Goal: Task Accomplishment & Management: Use online tool/utility

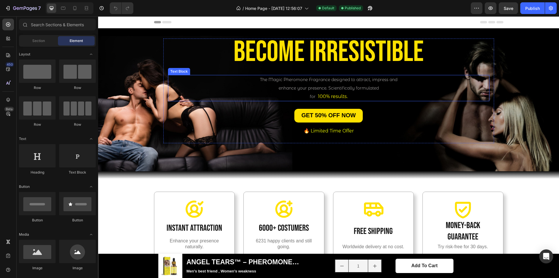
click at [321, 89] on span "enhance your presence. Scientifically formulated" at bounding box center [329, 87] width 100 height 5
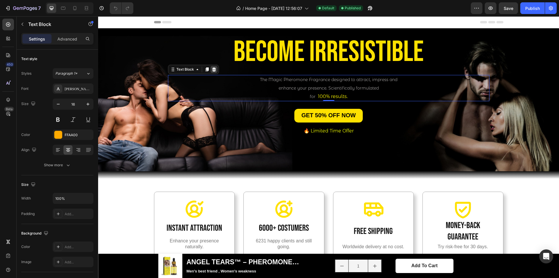
click at [214, 68] on div at bounding box center [214, 69] width 7 height 7
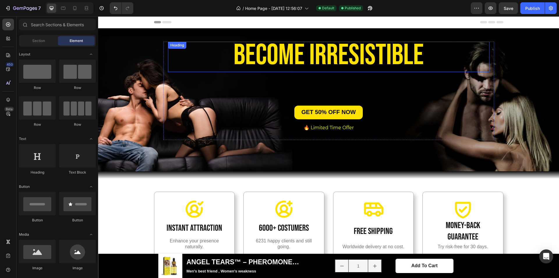
click at [392, 56] on span "BECOME irresistible" at bounding box center [329, 55] width 190 height 35
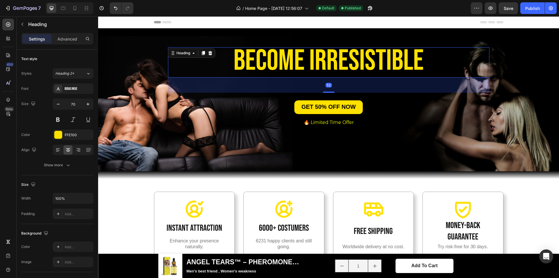
drag, startPoint x: 328, startPoint y: 96, endPoint x: 329, endPoint y: 86, distance: 10.8
click at [329, 77] on div "52" at bounding box center [329, 77] width 322 height 0
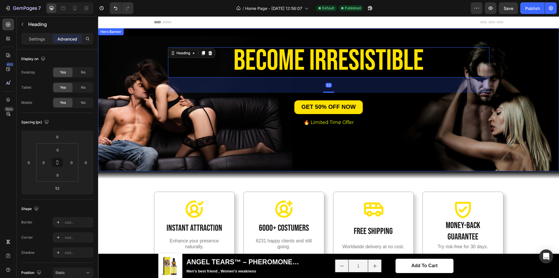
click at [528, 77] on div "Background Image" at bounding box center [328, 99] width 461 height 143
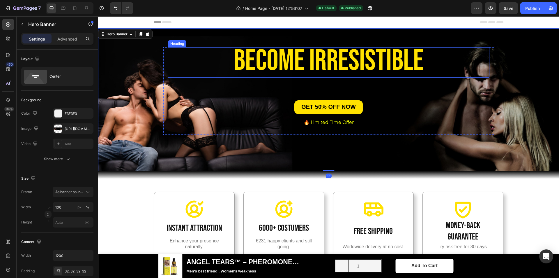
click at [407, 63] on span "BECOME irresistible" at bounding box center [329, 60] width 190 height 35
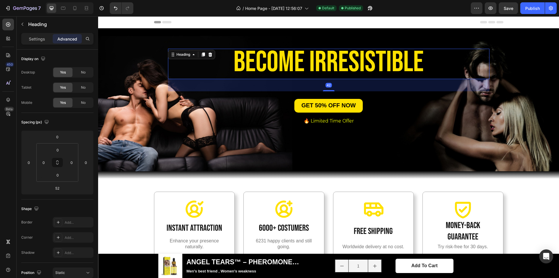
drag, startPoint x: 330, startPoint y: 91, endPoint x: 417, endPoint y: 79, distance: 87.3
click at [331, 79] on div "42" at bounding box center [329, 79] width 322 height 0
type input "41"
click at [520, 59] on div "Background Image" at bounding box center [328, 99] width 461 height 143
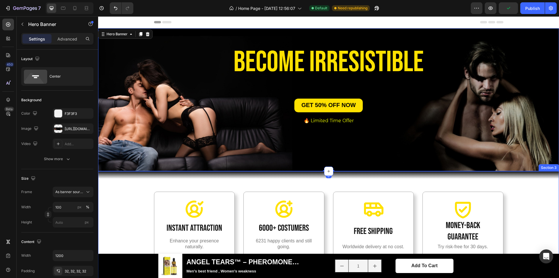
click at [523, 199] on div "Icon Instant Attraction Heading Enhance your presence naturally. Text Block Her…" at bounding box center [329, 233] width 452 height 84
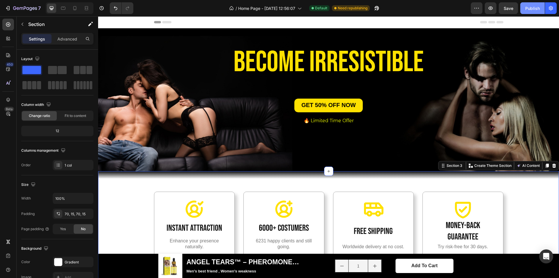
click at [527, 10] on div "Publish" at bounding box center [532, 8] width 15 height 6
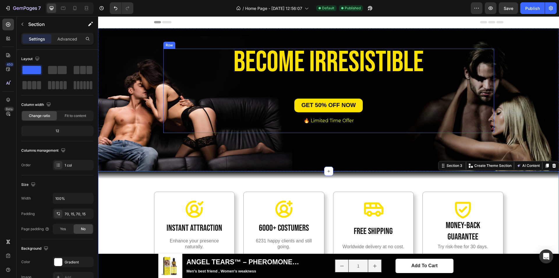
click at [324, 64] on span "BECOME irresistible" at bounding box center [329, 62] width 190 height 35
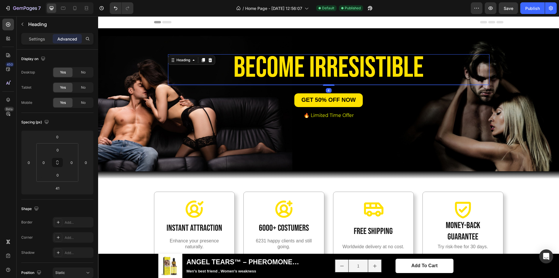
drag, startPoint x: 326, startPoint y: 90, endPoint x: 324, endPoint y: 79, distance: 11.2
click at [324, 79] on div "BECOME irresistible Heading 4" at bounding box center [329, 69] width 322 height 30
type input "4"
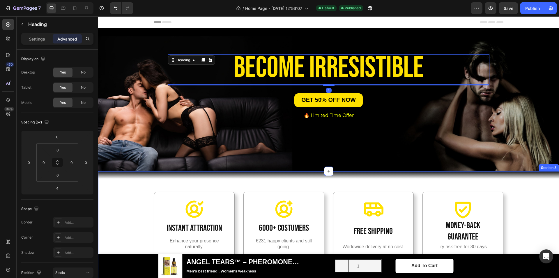
click at [538, 189] on div "Icon Instant Attraction Heading Enhance your presence naturally. Text Block Her…" at bounding box center [328, 233] width 461 height 125
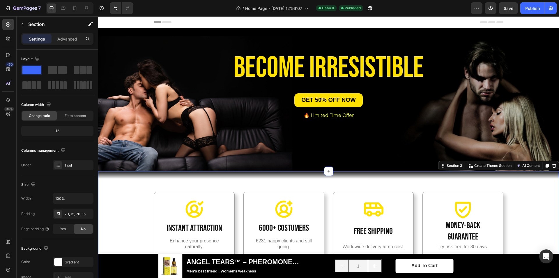
click at [528, 203] on div "Icon Instant Attraction Heading Enhance your presence naturally. Text Block Her…" at bounding box center [329, 233] width 452 height 84
click at [524, 223] on div "Icon Instant Attraction Heading Enhance your presence naturally. Text Block Her…" at bounding box center [329, 233] width 452 height 84
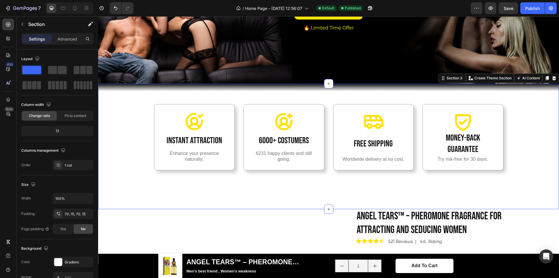
click at [521, 177] on div "Icon Instant Attraction Heading Enhance your presence naturally. Text Block Her…" at bounding box center [329, 146] width 452 height 84
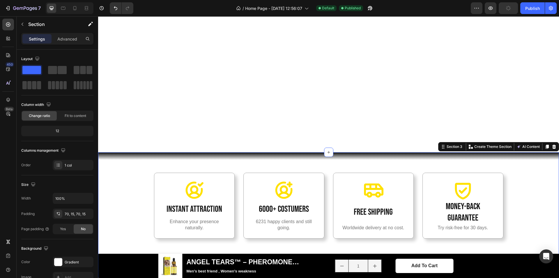
scroll to position [175, 0]
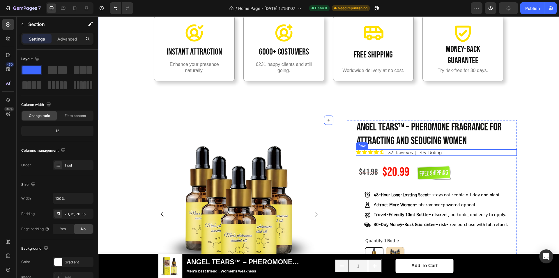
click at [507, 156] on div "Icon Icon Icon Icon Icon Icon List 521 Reviews | 4.6 Rating Text Block Row" at bounding box center [436, 152] width 161 height 6
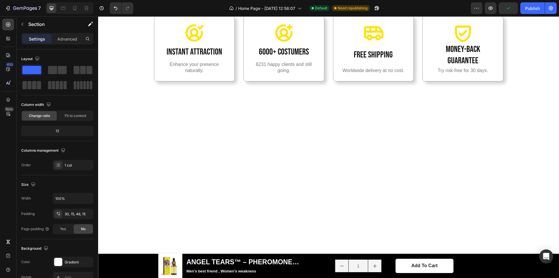
scroll to position [0, 0]
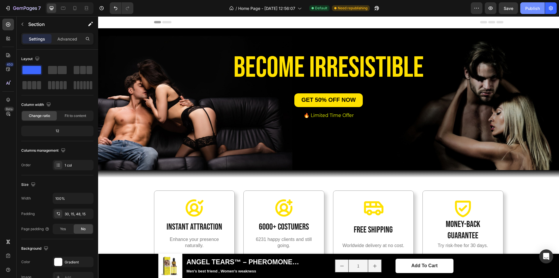
click at [523, 4] on button "Publish" at bounding box center [532, 8] width 24 height 12
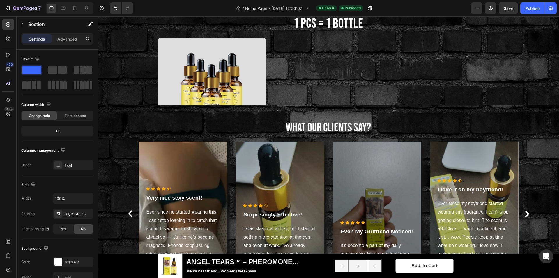
scroll to position [815, 0]
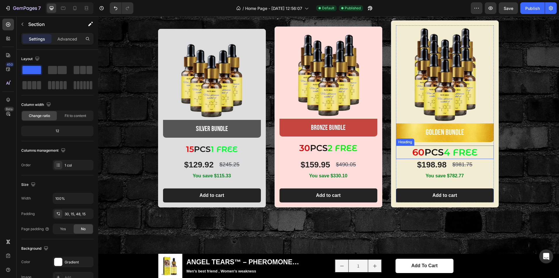
click at [429, 159] on h2 "60 PCS 4 FREE" at bounding box center [445, 151] width 98 height 13
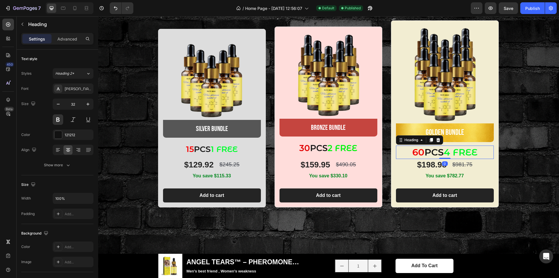
click at [418, 158] on span "60" at bounding box center [418, 151] width 12 height 11
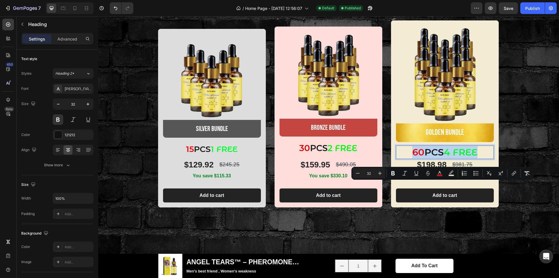
drag, startPoint x: 418, startPoint y: 187, endPoint x: 413, endPoint y: 188, distance: 5.3
click at [413, 158] on span "60" at bounding box center [418, 151] width 12 height 11
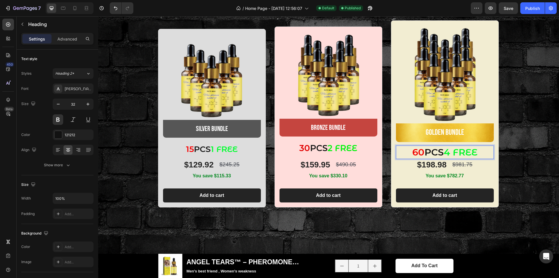
click at [418, 158] on span "60" at bounding box center [418, 151] width 12 height 11
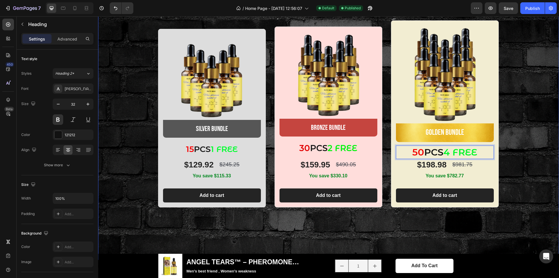
click at [532, 173] on div "1 PCS = 1 BOTTLE Heading Image silver bundle Text Block Row Row 15 PCS 1 FREE T…" at bounding box center [328, 102] width 460 height 210
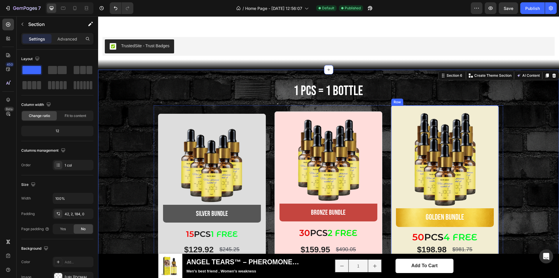
scroll to position [728, 0]
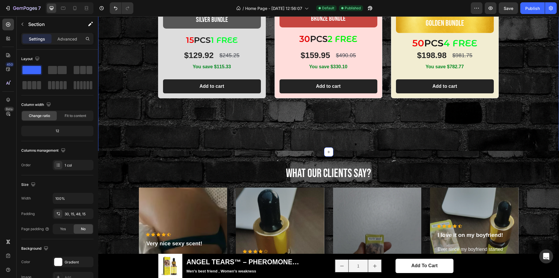
scroll to position [961, 0]
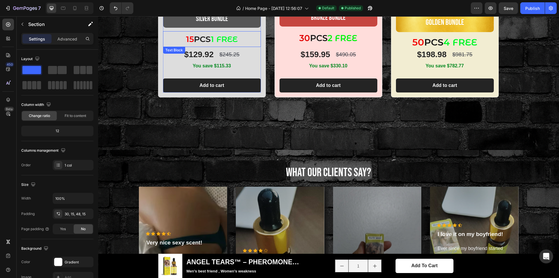
click at [203, 40] on p "15 PCS 1 FREE" at bounding box center [212, 39] width 97 height 15
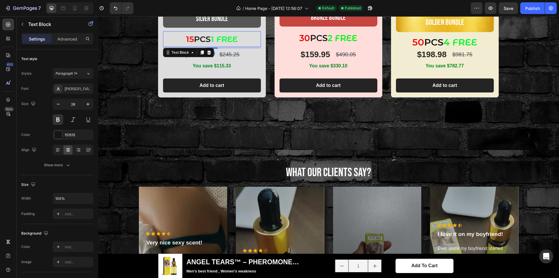
click at [203, 40] on p "15 PCS 1 FREE" at bounding box center [212, 39] width 97 height 15
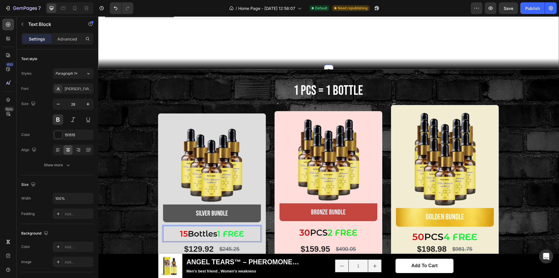
scroll to position [757, 0]
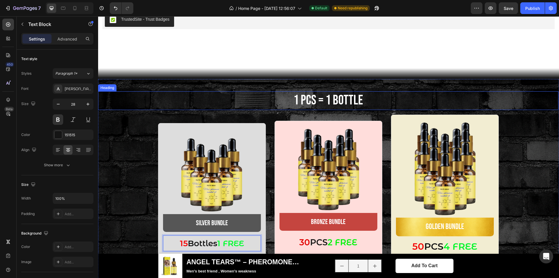
click at [311, 94] on h2 "1 PCS = 1 BOTTLE" at bounding box center [328, 100] width 460 height 19
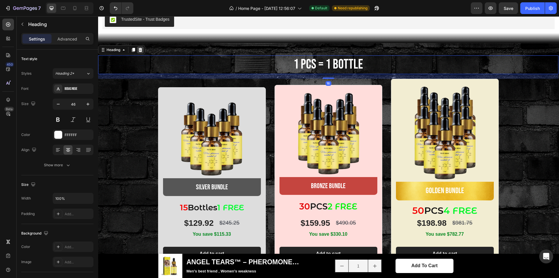
click at [142, 48] on icon at bounding box center [141, 50] width 4 height 4
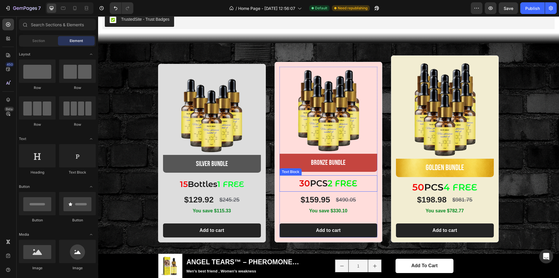
click at [317, 176] on p "30 PCS 2 FREE" at bounding box center [328, 183] width 97 height 15
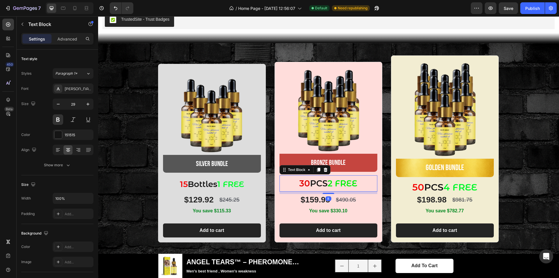
click at [317, 176] on p "30 PCS 2 FREE" at bounding box center [328, 183] width 97 height 15
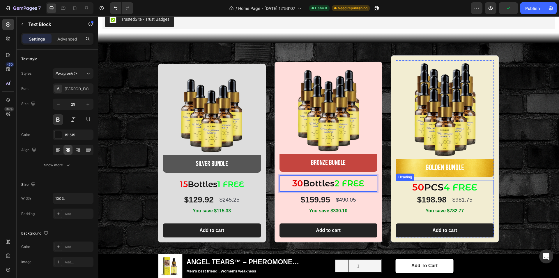
click at [430, 181] on p "⁠⁠⁠⁠⁠⁠⁠ 50 PCS 4 FREE" at bounding box center [445, 187] width 97 height 12
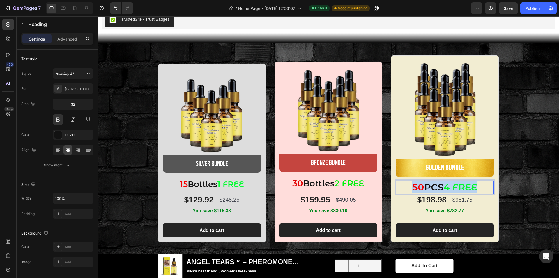
click at [430, 181] on p "50 PCS 4 FREE" at bounding box center [445, 187] width 97 height 12
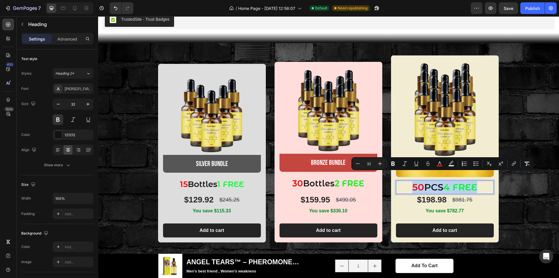
click at [429, 181] on p "50 PCS 4 FREE" at bounding box center [445, 187] width 97 height 12
drag, startPoint x: 424, startPoint y: 177, endPoint x: 439, endPoint y: 176, distance: 15.2
click at [439, 181] on p "50 PCS 4 FREE" at bounding box center [445, 187] width 97 height 12
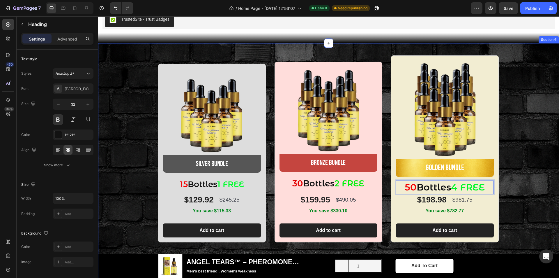
click at [523, 110] on div "Image silver bundle Text Block Row Row 15 Bottles 1 FREE Text Block $129.92 Pro…" at bounding box center [328, 148] width 460 height 187
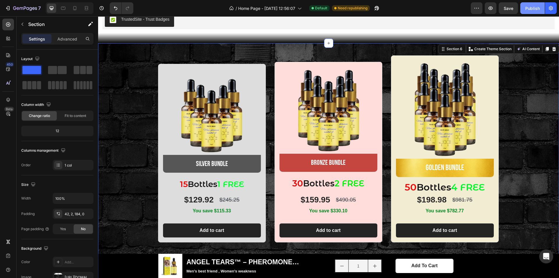
drag, startPoint x: 530, startPoint y: 9, endPoint x: 221, endPoint y: 111, distance: 325.0
click at [530, 9] on div "Publish" at bounding box center [532, 8] width 15 height 6
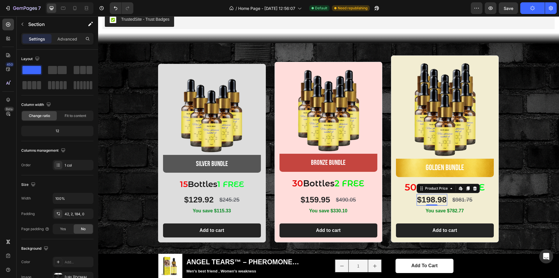
click at [432, 194] on div "$198.98" at bounding box center [432, 200] width 31 height 12
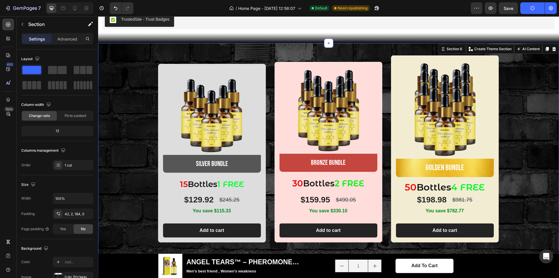
click at [520, 101] on div "Image silver bundle Text Block Row Row 15 Bottles 1 FREE Text Block $129.92 Pro…" at bounding box center [328, 148] width 460 height 187
click at [511, 194] on div "Image silver bundle Text Block Row Row 15 Bottles 1 FREE Text Block $129.92 Pro…" at bounding box center [328, 148] width 460 height 187
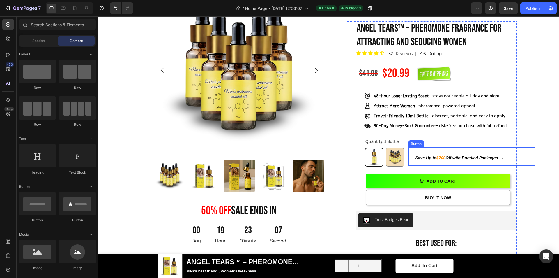
scroll to position [345, 0]
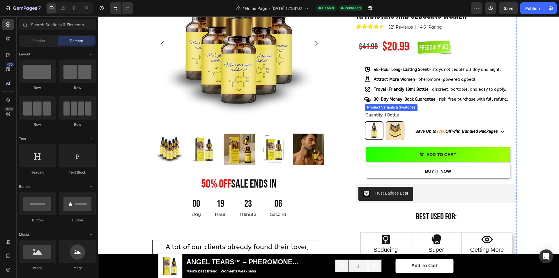
click at [393, 134] on img at bounding box center [395, 130] width 18 height 18
click at [386, 121] on input "5 Bottles 5 Bottles" at bounding box center [386, 121] width 0 height 0
radio input "true"
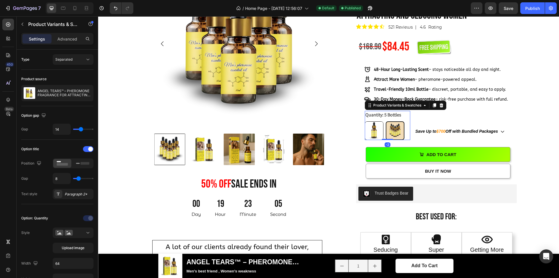
click at [379, 133] on img at bounding box center [374, 130] width 18 height 18
click at [365, 121] on input "1 Bottle 1 Bottle" at bounding box center [365, 121] width 0 height 0
radio input "true"
click at [394, 131] on img at bounding box center [395, 130] width 18 height 18
click at [386, 121] on input "5 Bottles 5 Bottles" at bounding box center [386, 121] width 0 height 0
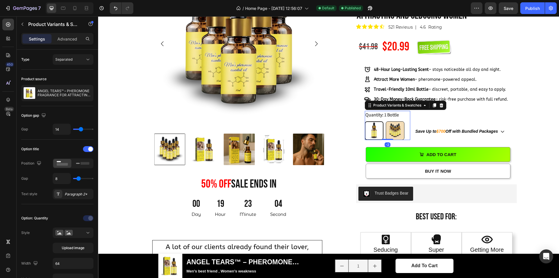
radio input "true"
click at [531, 90] on div "Product Images 50% OFF sale ends in Heading 00 Day 19 Hour 23 Minute 03 Second …" at bounding box center [329, 200] width 452 height 483
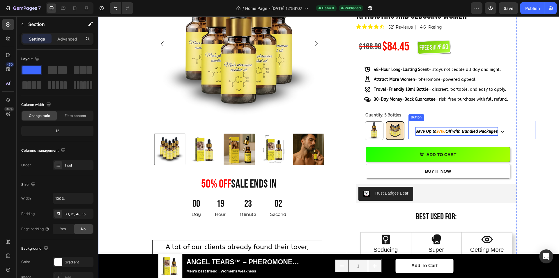
click at [473, 131] on strong "Off with Bundled Packages" at bounding box center [472, 131] width 52 height 5
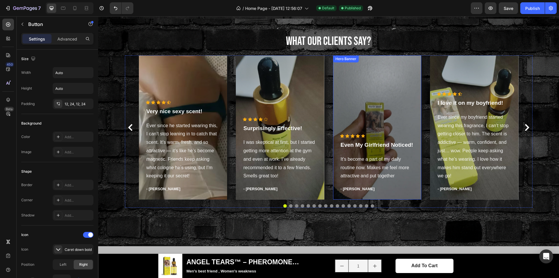
scroll to position [1073, 0]
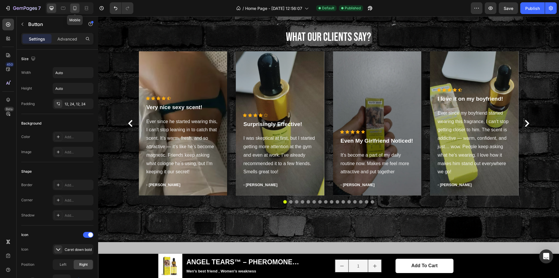
click at [76, 7] on icon at bounding box center [75, 8] width 6 height 6
type input "14"
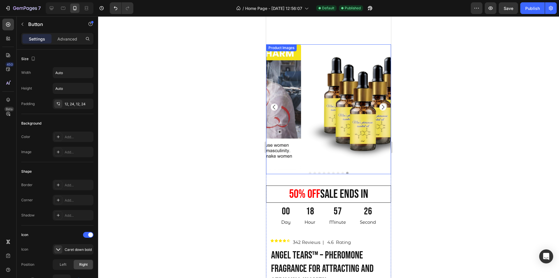
scroll to position [87, 0]
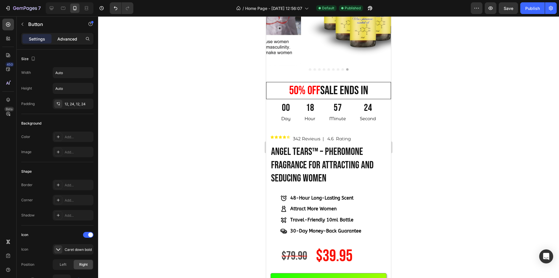
click at [70, 39] on p "Advanced" at bounding box center [67, 39] width 20 height 6
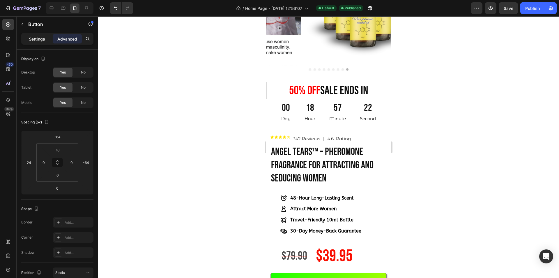
click at [43, 39] on p "Settings" at bounding box center [37, 39] width 16 height 6
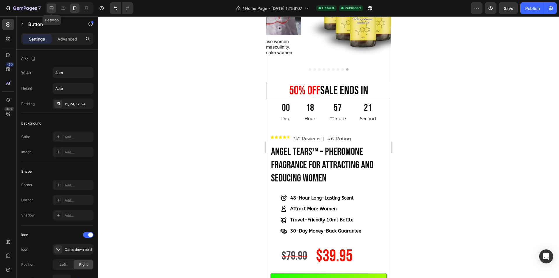
drag, startPoint x: 53, startPoint y: 6, endPoint x: 101, endPoint y: 40, distance: 59.1
click at [53, 6] on icon at bounding box center [52, 8] width 6 height 6
type input "16"
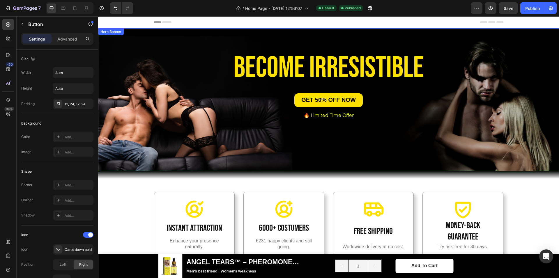
click at [413, 165] on div "Background Image" at bounding box center [328, 99] width 461 height 143
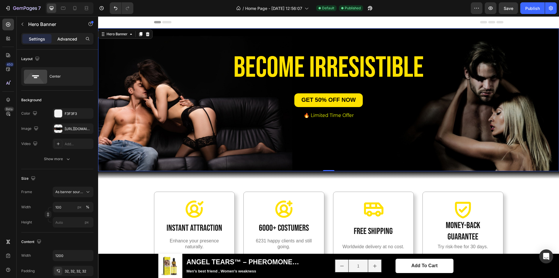
click at [73, 42] on div "Advanced" at bounding box center [67, 38] width 29 height 9
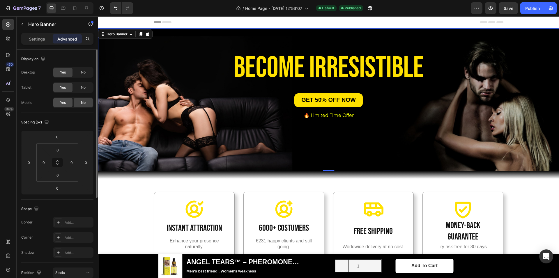
click at [63, 103] on span "Yes" at bounding box center [63, 102] width 6 height 5
click at [73, 9] on icon at bounding box center [74, 8] width 3 height 4
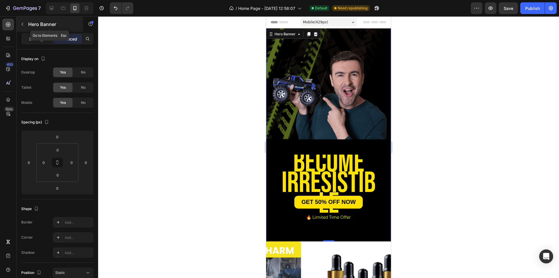
click at [20, 24] on icon "button" at bounding box center [22, 24] width 5 height 5
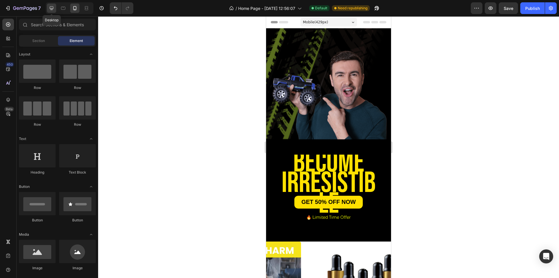
drag, startPoint x: 47, startPoint y: 6, endPoint x: 268, endPoint y: 100, distance: 239.9
click at [47, 6] on div at bounding box center [51, 7] width 9 height 9
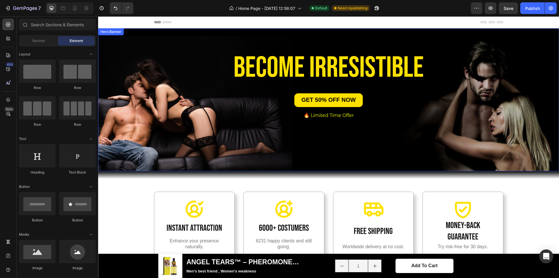
click at [421, 140] on div "BECOME irresistible Heading Row GET 50% OFF NOW Button 🔥 Limited Time Offer Tex…" at bounding box center [328, 99] width 331 height 91
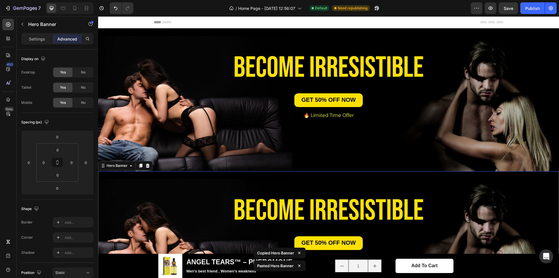
click at [414, 183] on div "Background Image" at bounding box center [328, 242] width 461 height 143
click at [81, 74] on span "No" at bounding box center [83, 72] width 5 height 5
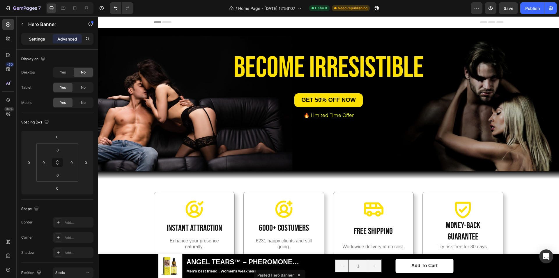
click at [43, 36] on p "Settings" at bounding box center [37, 39] width 16 height 6
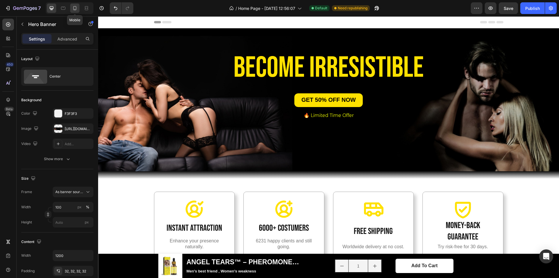
drag, startPoint x: 73, startPoint y: 8, endPoint x: 103, endPoint y: 77, distance: 75.4
click at [73, 8] on icon at bounding box center [75, 8] width 6 height 6
type input "100%"
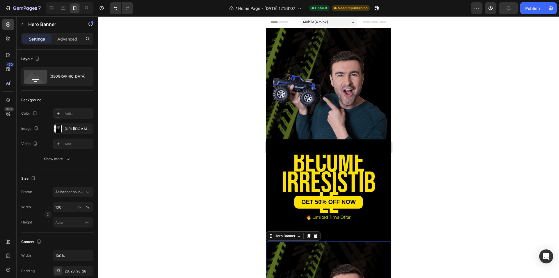
scroll to position [197, 0]
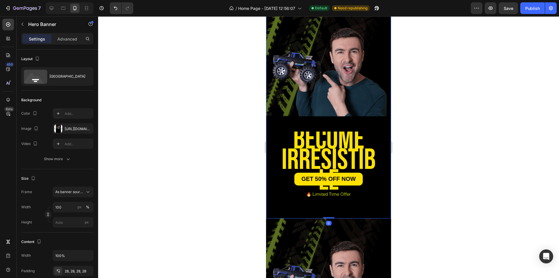
scroll to position [22, 0]
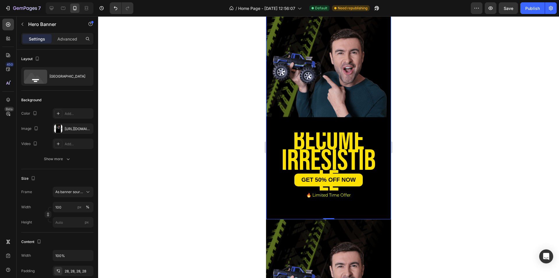
click at [366, 89] on div "Background Image" at bounding box center [328, 112] width 125 height 213
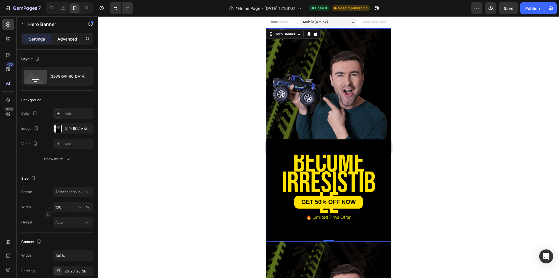
click at [68, 37] on p "Advanced" at bounding box center [67, 39] width 20 height 6
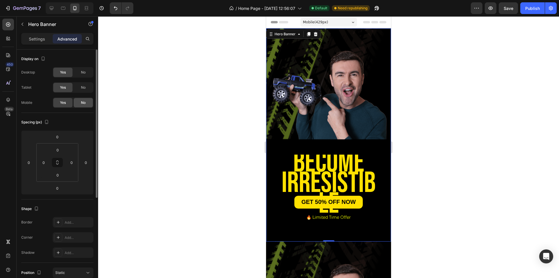
click at [83, 103] on span "No" at bounding box center [83, 102] width 5 height 5
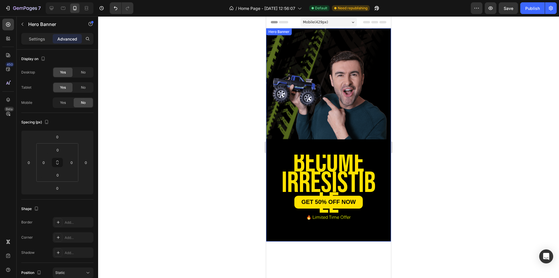
click at [315, 91] on div "Background Image" at bounding box center [328, 134] width 125 height 213
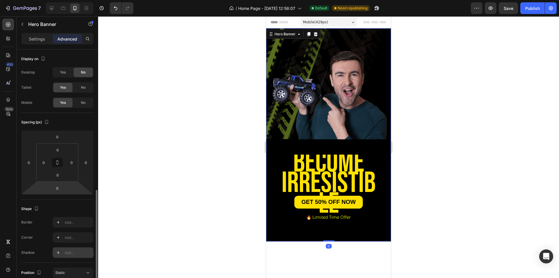
scroll to position [160, 0]
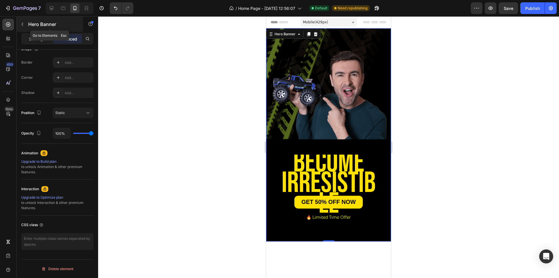
click at [25, 25] on button "button" at bounding box center [22, 24] width 9 height 9
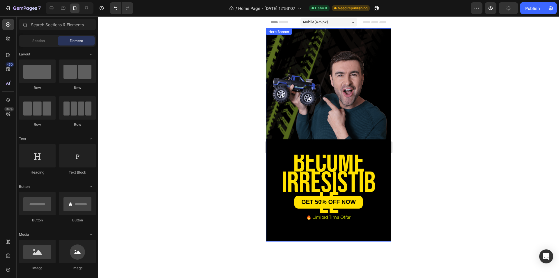
click at [281, 93] on div "Background Image" at bounding box center [328, 134] width 125 height 213
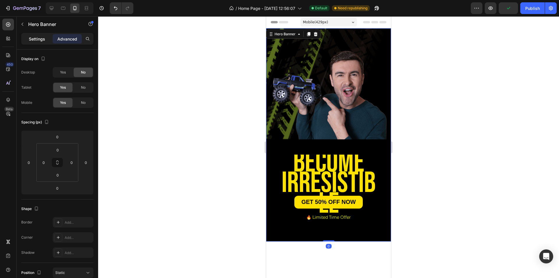
click at [35, 41] on p "Settings" at bounding box center [37, 39] width 16 height 6
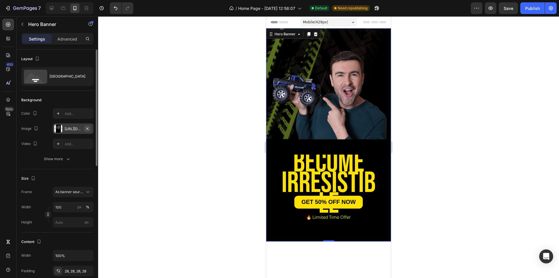
click at [84, 128] on button "button" at bounding box center [87, 128] width 7 height 7
type input "Auto"
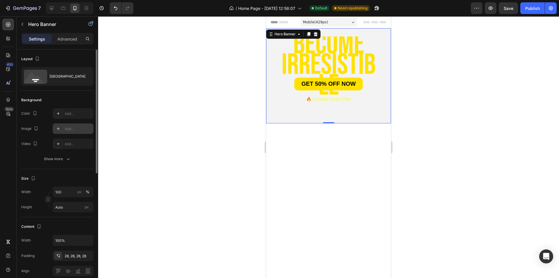
click at [73, 128] on div "Add..." at bounding box center [78, 128] width 27 height 5
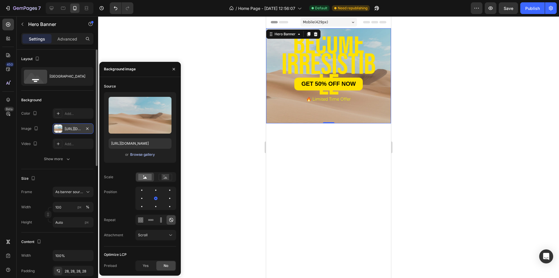
click at [144, 154] on div "Browse gallery" at bounding box center [142, 154] width 25 height 5
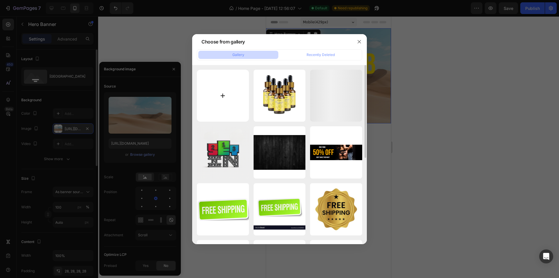
click at [216, 96] on input "file" at bounding box center [223, 96] width 52 height 52
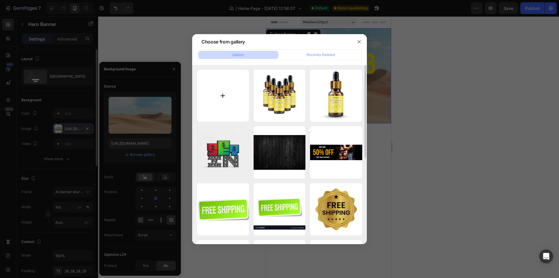
type input "C:\fakepath\ChatGPT Image Sep 29, 2025, 05_02_12 AM.png"
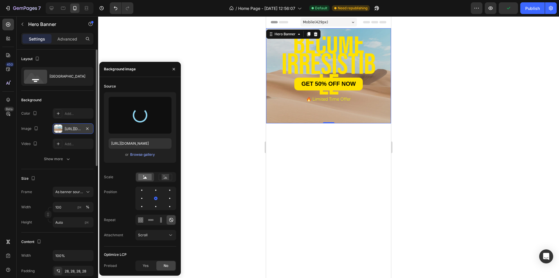
type input "https://cdn.shopify.com/s/files/1/0933/4872/5110/files/gempages_577995855638823…"
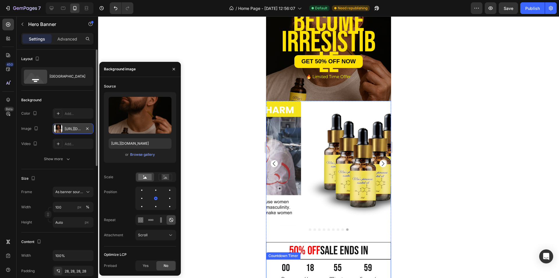
scroll to position [0, 0]
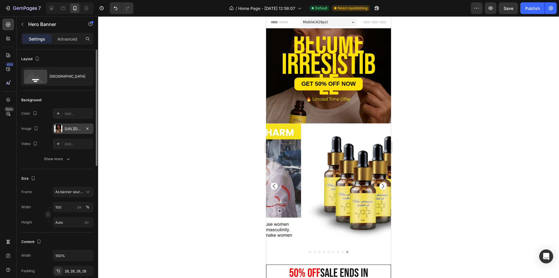
click at [376, 117] on div "BECOME irresistible Heading Row GET 50% OFF NOW Button 🔥 Limited Time Offer Tex…" at bounding box center [328, 75] width 125 height 95
click at [369, 117] on div "BECOME irresistible Heading Row GET 50% OFF NOW Button 🔥 Limited Time Offer Tex…" at bounding box center [328, 75] width 125 height 95
click at [290, 119] on div "BECOME irresistible Heading Row GET 50% OFF NOW Button 🔥 Limited Time Offer Tex…" at bounding box center [328, 75] width 125 height 95
click at [384, 65] on div "BECOME irresistible Heading Row GET 50% OFF NOW Button 🔥 Limited Time Offer Tex…" at bounding box center [328, 75] width 125 height 95
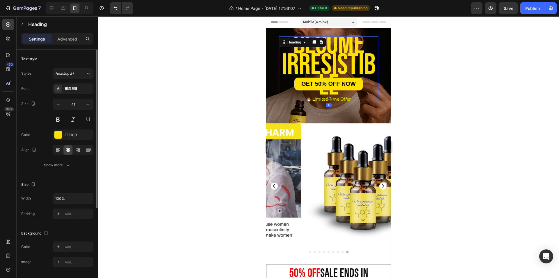
click at [333, 63] on span "BECOME irresistible" at bounding box center [329, 65] width 94 height 76
click at [55, 104] on button "button" at bounding box center [58, 104] width 10 height 10
type input "39"
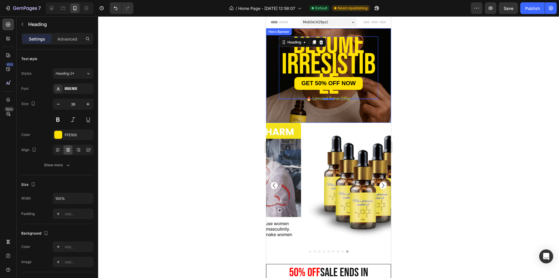
click at [270, 110] on div "BECOME irresistible Heading 4 Row GET 50% OFF NOW Button 🔥 Limited Time Offer T…" at bounding box center [328, 75] width 125 height 94
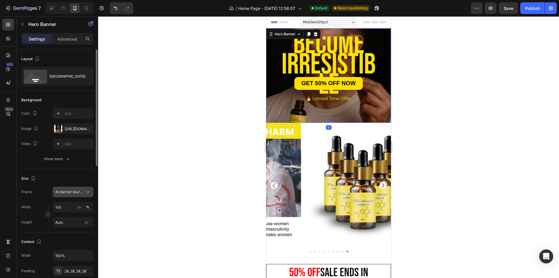
click at [64, 189] on span "As banner source" at bounding box center [69, 191] width 29 height 5
click at [65, 213] on div "Custom" at bounding box center [68, 216] width 47 height 10
click at [75, 219] on input "Auto" at bounding box center [73, 222] width 41 height 10
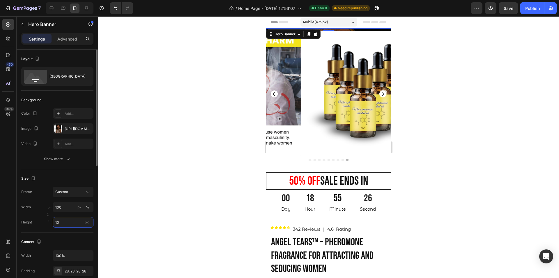
type input "1"
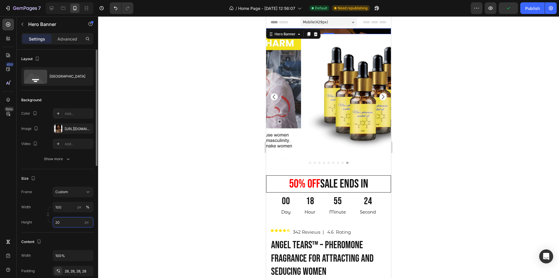
type input "2"
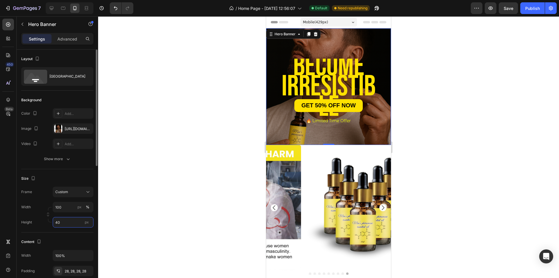
type input "4"
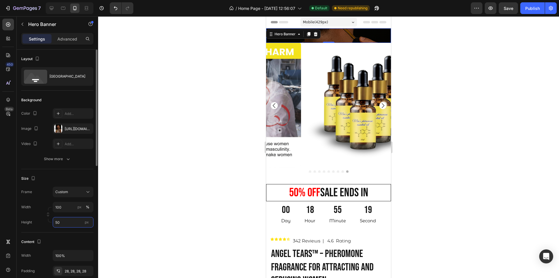
type input "5"
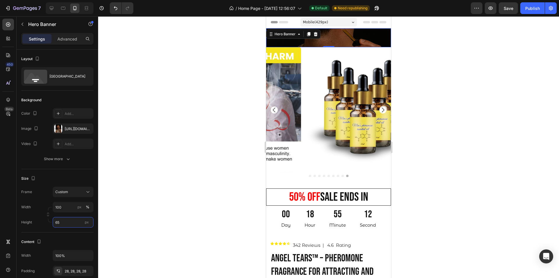
type input "650"
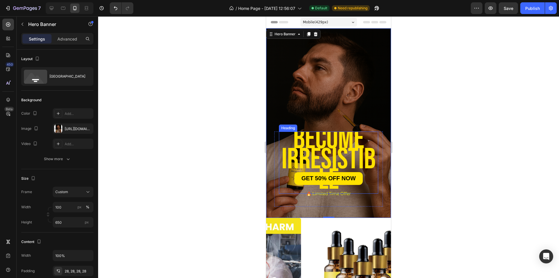
click at [311, 150] on span "BECOME irresistible" at bounding box center [329, 159] width 94 height 75
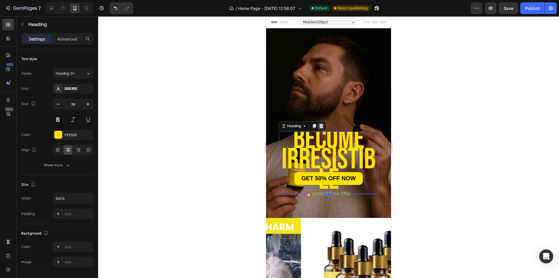
click at [322, 126] on icon at bounding box center [321, 126] width 4 height 4
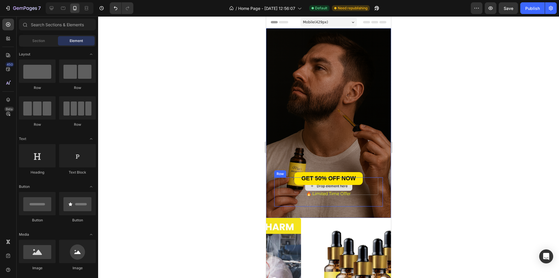
click at [365, 186] on div "Drop element here" at bounding box center [328, 185] width 99 height 17
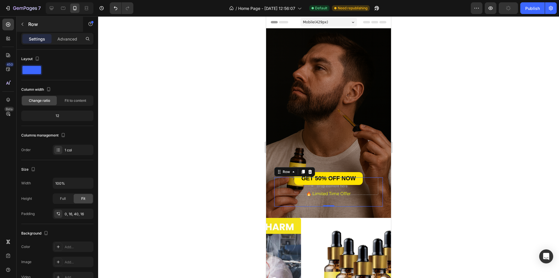
click at [70, 31] on div "Row" at bounding box center [50, 24] width 66 height 15
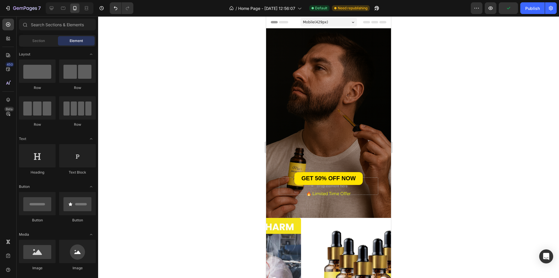
click at [28, 35] on div "Section Element" at bounding box center [57, 41] width 77 height 12
click at [34, 39] on span "Section" at bounding box center [38, 40] width 13 height 5
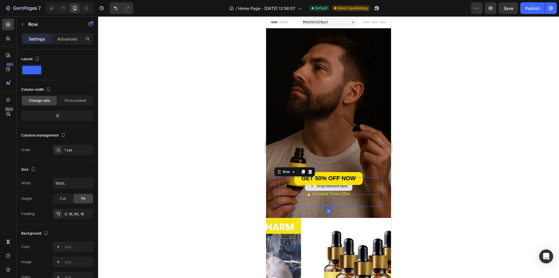
click at [287, 187] on div "Drop element here" at bounding box center [328, 185] width 99 height 17
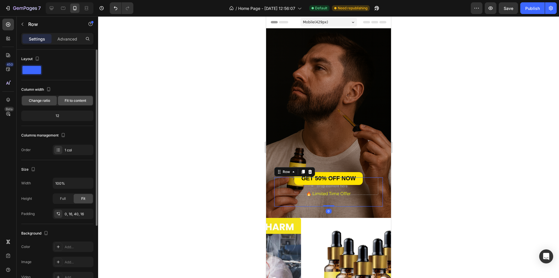
click at [75, 102] on span "Fit to content" at bounding box center [76, 100] width 22 height 5
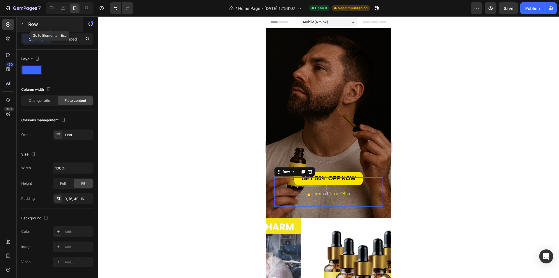
click at [24, 23] on icon "button" at bounding box center [22, 24] width 5 height 5
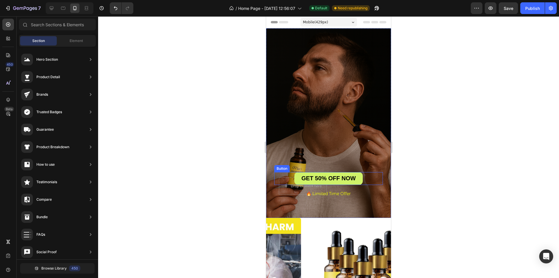
click at [314, 183] on link "GET 50% OFF NOW" at bounding box center [328, 178] width 68 height 13
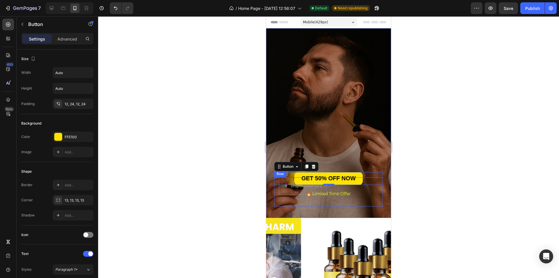
click at [367, 200] on div "Drop element here Row" at bounding box center [328, 191] width 109 height 29
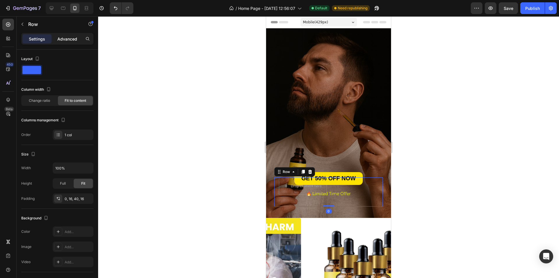
click at [69, 38] on p "Advanced" at bounding box center [67, 39] width 20 height 6
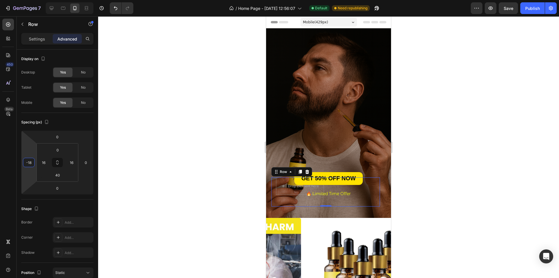
type input "-10"
click at [29, 0] on html "7 / Home Page - Aug 1, 12:56:07 Default Need republishing Preview Save Publish …" at bounding box center [279, 0] width 559 height 0
drag, startPoint x: 74, startPoint y: 139, endPoint x: 74, endPoint y: 135, distance: 4.1
click at [74, 0] on html "7 / Home Page - Aug 1, 12:56:07 Default Need republishing Preview Save Publish …" at bounding box center [279, 0] width 559 height 0
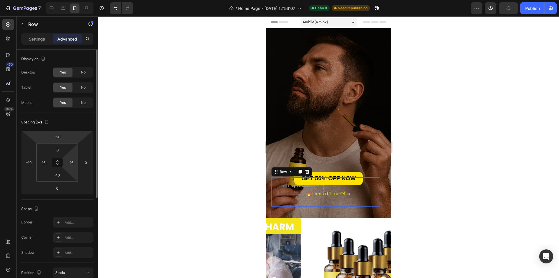
drag, startPoint x: 74, startPoint y: 137, endPoint x: 72, endPoint y: 151, distance: 14.4
click at [73, 0] on html "7 / Home Page - Aug 1, 12:56:07 Default Need republishing Preview Publish 450 B…" at bounding box center [279, 0] width 559 height 0
type input "-26"
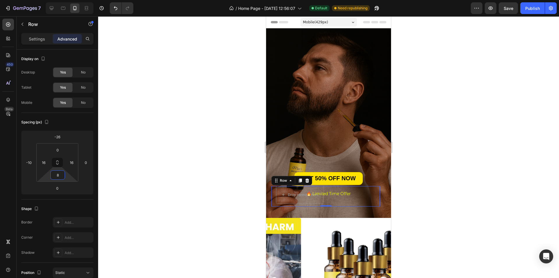
type input "0"
drag, startPoint x: 68, startPoint y: 175, endPoint x: 68, endPoint y: 181, distance: 6.4
click at [68, 0] on html "7 / Home Page - Aug 1, 12:56:07 Default Need republishing Preview Save Publish …" at bounding box center [279, 0] width 559 height 0
type input "10"
click at [71, 0] on html "7 / Home Page - Aug 1, 12:56:07 Default Need republishing Preview Save Publish …" at bounding box center [279, 0] width 559 height 0
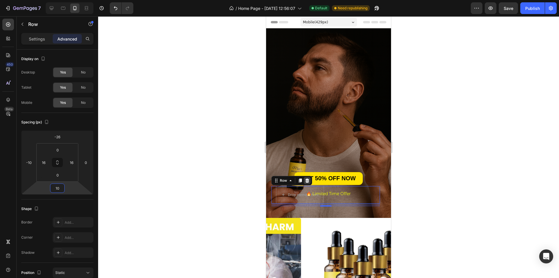
click at [308, 182] on icon at bounding box center [307, 180] width 4 height 4
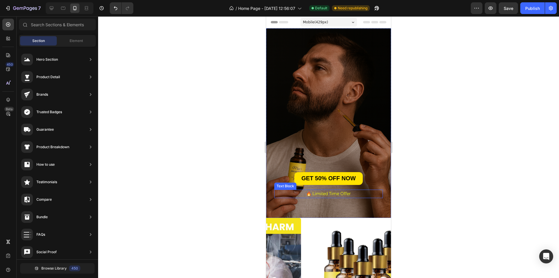
click at [357, 193] on p "🔥 Limited Time Offer" at bounding box center [328, 193] width 107 height 7
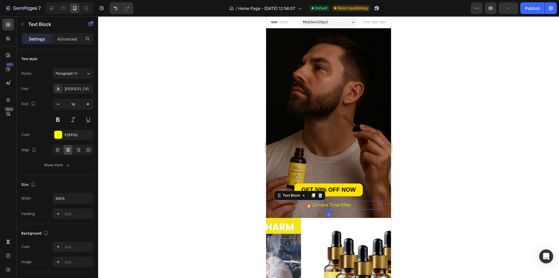
drag, startPoint x: 324, startPoint y: 209, endPoint x: 325, endPoint y: 197, distance: 11.5
click at [325, 197] on div "GET 50% OFF NOW Button 🔥 Limited Time Offer Text Block 1 Icon Icon Icon Icon Li…" at bounding box center [328, 122] width 125 height 189
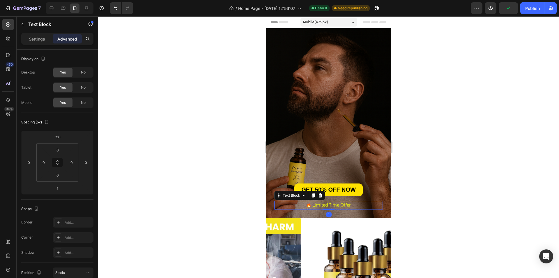
click at [414, 168] on div at bounding box center [328, 146] width 461 height 261
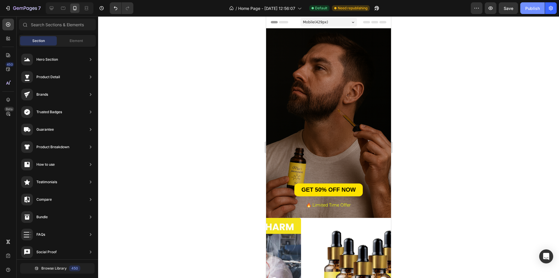
click at [529, 6] on div "Publish" at bounding box center [532, 8] width 15 height 6
drag, startPoint x: 52, startPoint y: 5, endPoint x: 365, endPoint y: 56, distance: 316.6
click at [52, 5] on icon at bounding box center [52, 8] width 6 height 6
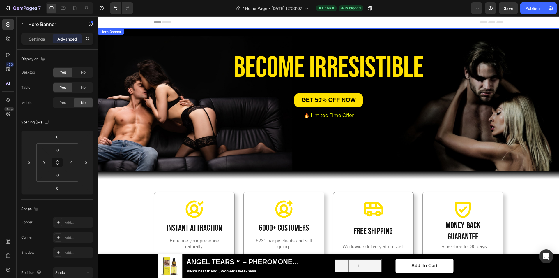
click at [413, 149] on div "BECOME irresistible Heading Row GET 50% OFF NOW Button 🔥 Limited Time Offer Tex…" at bounding box center [328, 100] width 349 height 110
click at [37, 43] on div "Settings Advanced" at bounding box center [57, 39] width 72 height 12
click at [37, 41] on p "Settings" at bounding box center [37, 39] width 16 height 6
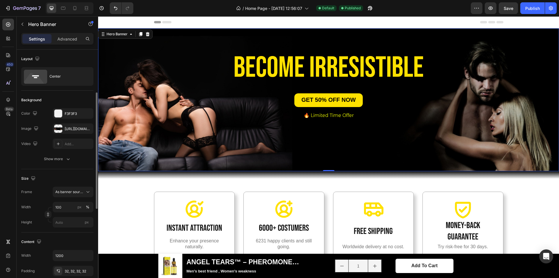
scroll to position [58, 0]
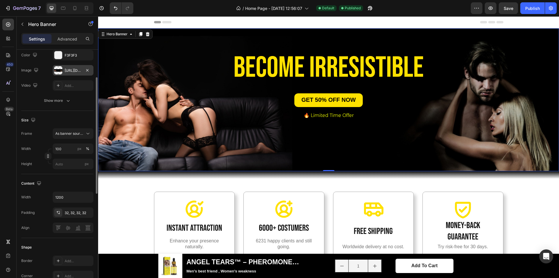
click at [60, 67] on div at bounding box center [58, 70] width 8 height 8
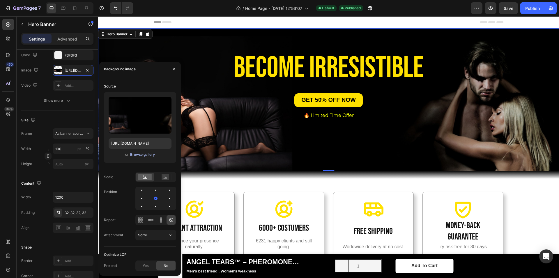
click at [142, 153] on div "Browse gallery" at bounding box center [142, 154] width 25 height 5
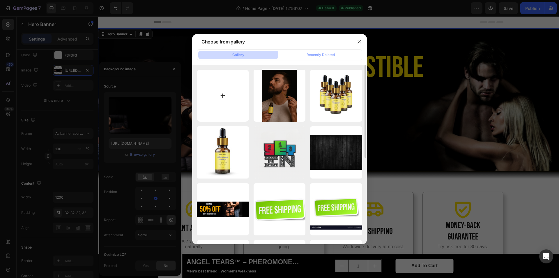
click at [219, 99] on input "file" at bounding box center [223, 96] width 52 height 52
type input "C:\fakepath\Picsart_25-09-29_05-10-30-818.jpg"
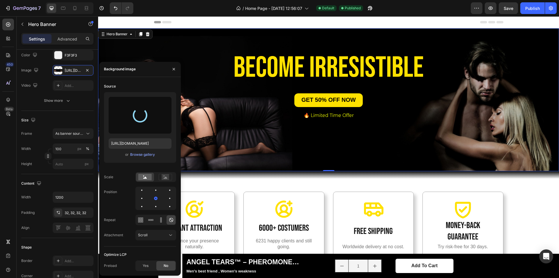
type input "https://cdn.shopify.com/s/files/1/0933/4872/5110/files/gempages_577995855638823…"
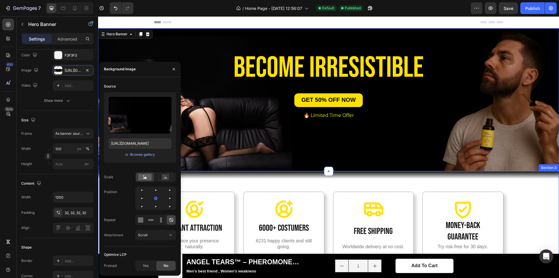
click at [515, 180] on div "Icon Instant Attraction Heading Enhance your presence naturally. Text Block Her…" at bounding box center [328, 233] width 461 height 125
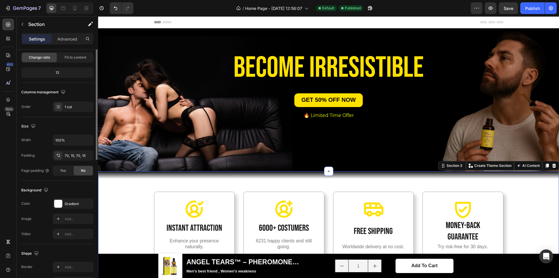
scroll to position [0, 0]
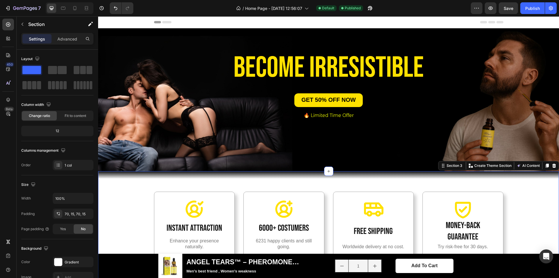
click at [522, 196] on div "Icon Instant Attraction Heading Enhance your presence naturally. Text Block Her…" at bounding box center [329, 233] width 452 height 84
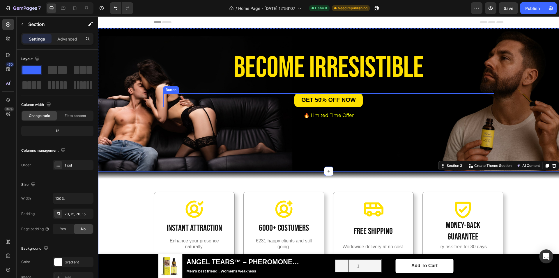
scroll to position [13, 0]
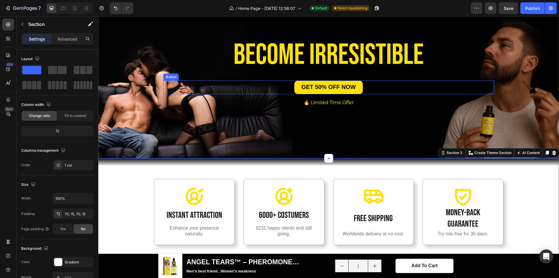
click at [392, 186] on div "Icon" at bounding box center [373, 196] width 66 height 20
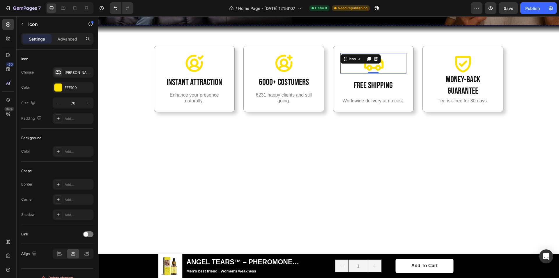
scroll to position [0, 0]
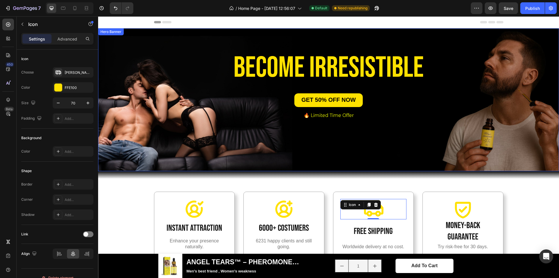
click at [376, 147] on div "BECOME irresistible Heading Row GET 50% OFF NOW Button 🔥 Limited Time Offer Tex…" at bounding box center [328, 100] width 349 height 110
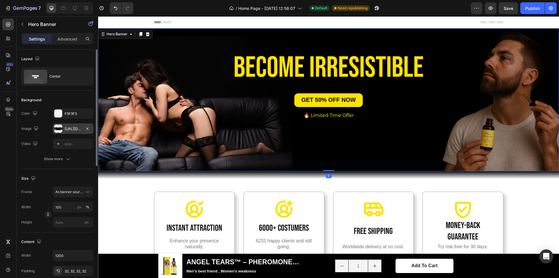
click at [70, 127] on div "https://cdn.shopify.com/s/files/1/0933/4872/5110/files/gempages_577995855638823…" at bounding box center [73, 128] width 17 height 5
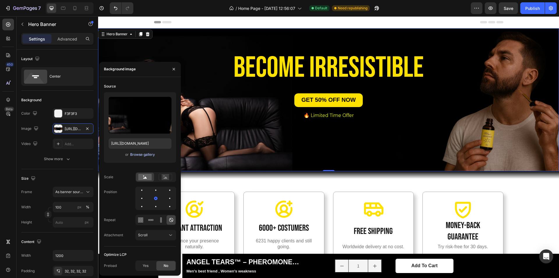
drag, startPoint x: 145, startPoint y: 158, endPoint x: 147, endPoint y: 153, distance: 5.6
click at [145, 158] on div "Upload Image https://cdn.shopify.com/s/files/1/0933/4872/5110/files/gempages_57…" at bounding box center [140, 127] width 72 height 70
click at [147, 153] on div "Browse gallery" at bounding box center [142, 154] width 25 height 5
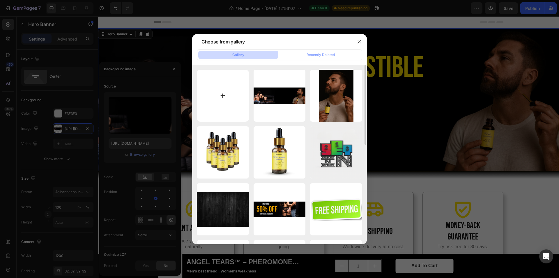
click at [228, 112] on input "file" at bounding box center [223, 96] width 52 height 52
type input "C:\fakepath\Picsart_25-09-29_05-17-49-429.jpg"
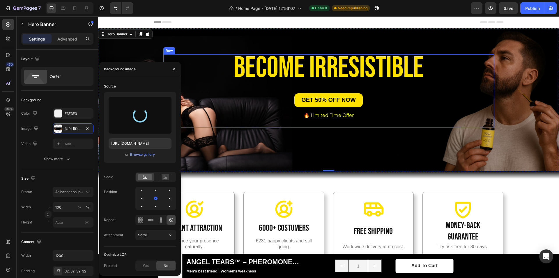
type input "https://cdn.shopify.com/s/files/1/0933/4872/5110/files/gempages_577995855638823…"
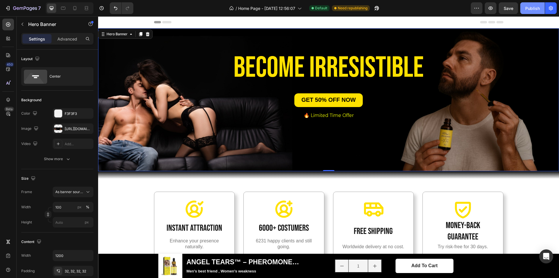
drag, startPoint x: 529, startPoint y: 13, endPoint x: 421, endPoint y: 37, distance: 110.6
click at [529, 13] on button "Publish" at bounding box center [532, 8] width 24 height 12
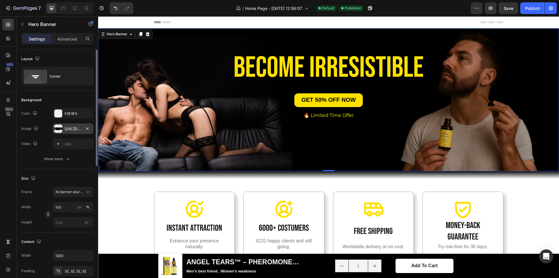
click at [80, 126] on div "https://cdn.shopify.com/s/files/1/0933/4872/5110/files/gempages_577995855638823…" at bounding box center [73, 128] width 41 height 10
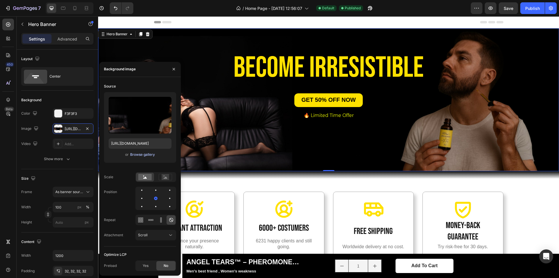
click at [146, 153] on div "Browse gallery" at bounding box center [142, 154] width 25 height 5
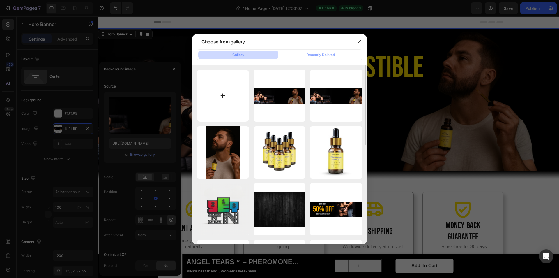
click at [225, 100] on input "file" at bounding box center [223, 96] width 52 height 52
type input "C:\fakepath\Picsart_25-09-29_05-21-57-445.jpg"
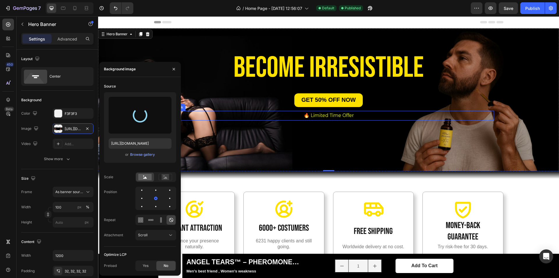
type input "https://cdn.shopify.com/s/files/1/0933/4872/5110/files/gempages_577995855638823…"
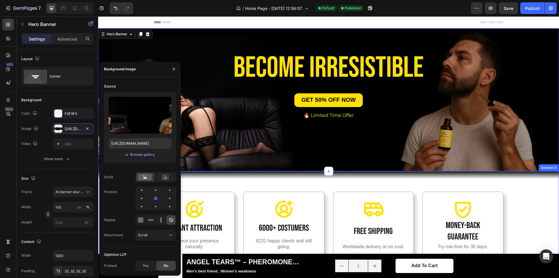
click at [540, 220] on div "Icon Instant Attraction Heading Enhance your presence naturally. Text Block Her…" at bounding box center [329, 233] width 452 height 84
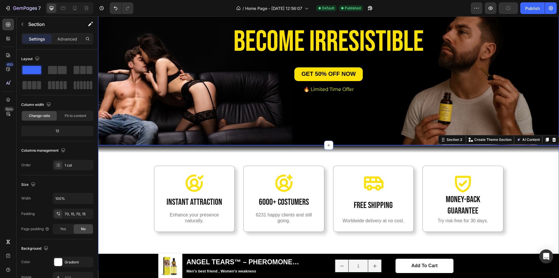
scroll to position [29, 0]
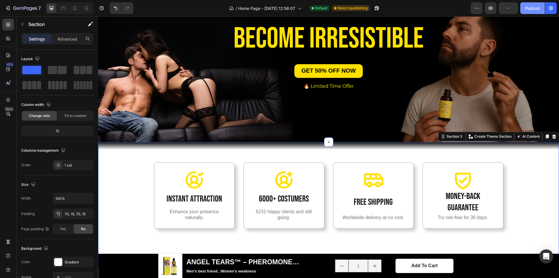
click at [534, 12] on button "Publish" at bounding box center [532, 8] width 24 height 12
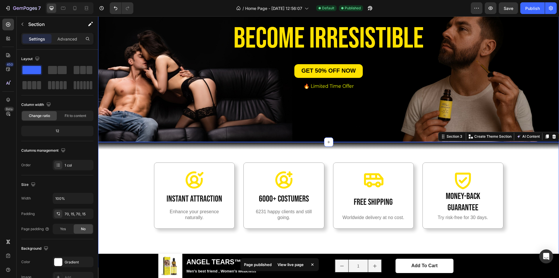
scroll to position [0, 0]
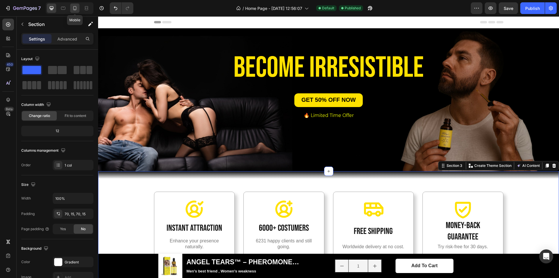
click at [73, 9] on icon at bounding box center [75, 8] width 6 height 6
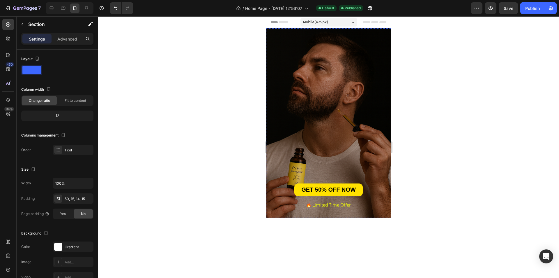
click at [351, 113] on div "Background Image" at bounding box center [328, 122] width 125 height 189
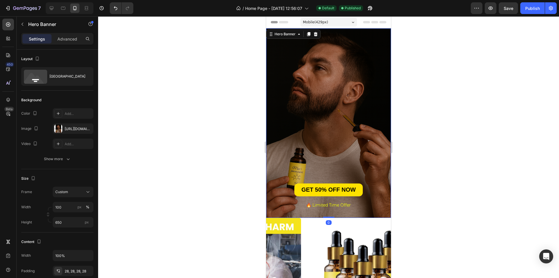
click at [330, 120] on div "Background Image" at bounding box center [328, 122] width 125 height 189
click at [72, 129] on div "https://cdn.shopify.com/s/files/1/0933/4872/5110/files/gempages_577995855638823…" at bounding box center [73, 128] width 17 height 5
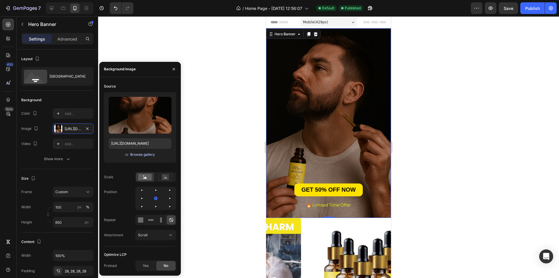
click at [147, 153] on div "Browse gallery" at bounding box center [142, 154] width 25 height 5
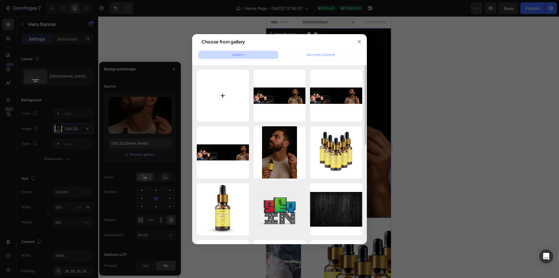
click at [245, 94] on input "file" at bounding box center [223, 96] width 52 height 52
type input "C:\fakepath\Picsart_25-09-29_05-24-36-088.png"
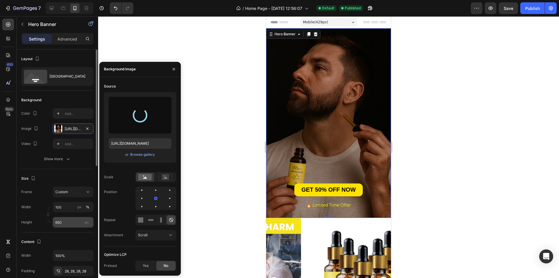
type input "https://cdn.shopify.com/s/files/1/0933/4872/5110/files/gempages_577995855638823…"
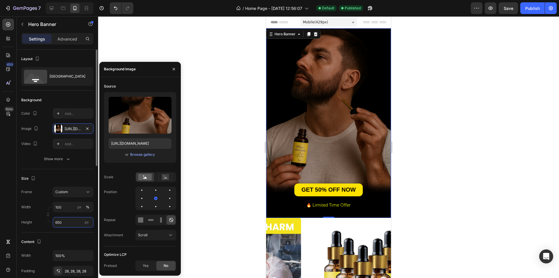
click at [63, 224] on input "650" at bounding box center [73, 222] width 41 height 10
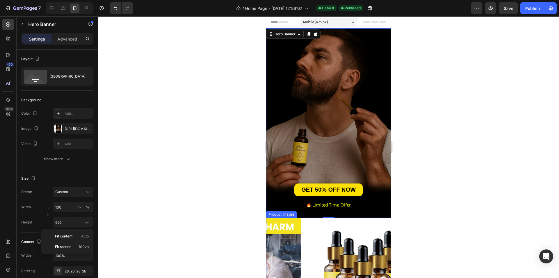
click at [336, 227] on img at bounding box center [363, 280] width 125 height 125
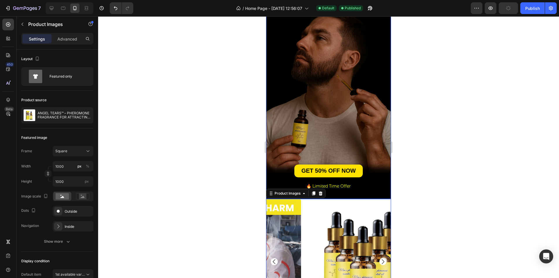
scroll to position [29, 0]
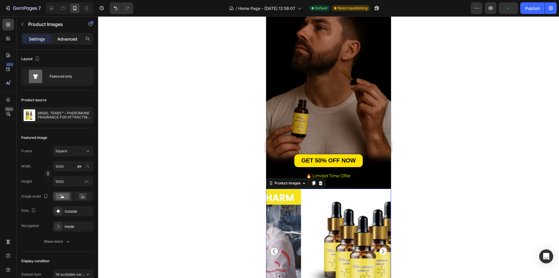
click at [70, 38] on p "Advanced" at bounding box center [67, 39] width 20 height 6
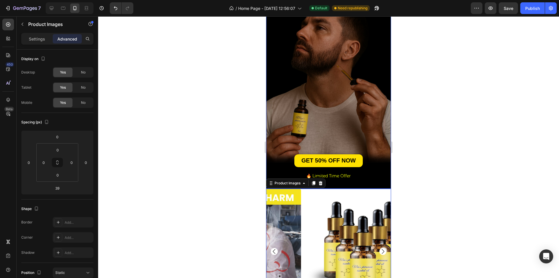
scroll to position [0, 0]
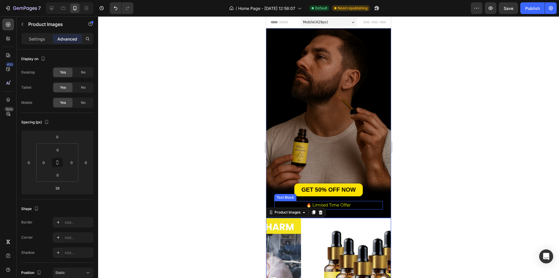
click at [354, 204] on p "🔥 Limited Time Offer" at bounding box center [328, 204] width 107 height 7
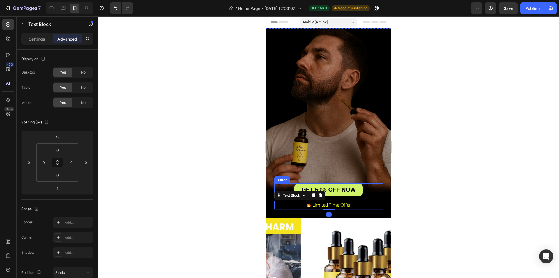
click at [343, 193] on link "GET 50% OFF NOW" at bounding box center [328, 189] width 68 height 13
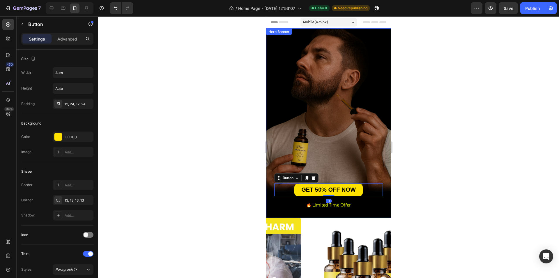
click at [377, 199] on div "Background Image" at bounding box center [328, 122] width 125 height 189
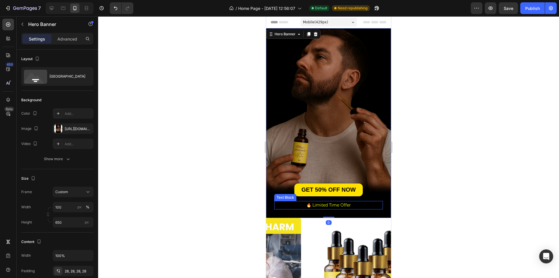
click at [361, 204] on p "🔥 Limited Time Offer" at bounding box center [328, 204] width 107 height 7
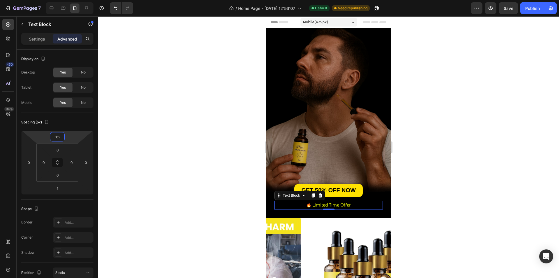
click at [72, 0] on html "7 / Home Page - Aug 1, 12:56:07 Default Need republishing Preview Save Publish …" at bounding box center [279, 0] width 559 height 0
type input "-64"
click at [72, 0] on html "7 / Home Page - Aug 1, 12:56:07 Default Need republishing Preview Save Publish …" at bounding box center [279, 0] width 559 height 0
click at [346, 206] on p "🔥 Limited Time Offer" at bounding box center [328, 204] width 107 height 7
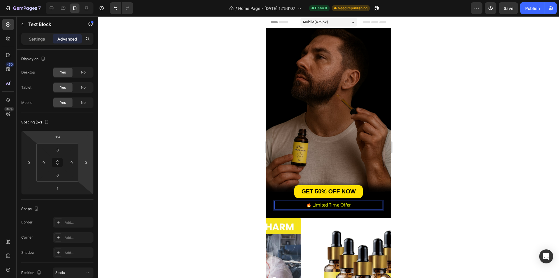
click at [358, 205] on p "🔥 Limited Time Offer" at bounding box center [328, 204] width 107 height 7
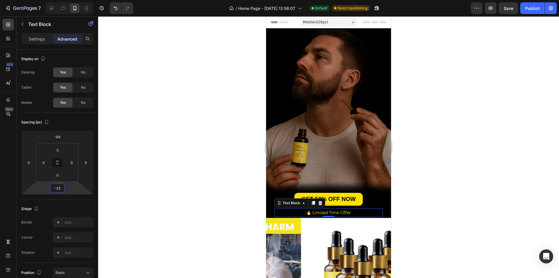
type input "-19"
drag, startPoint x: 71, startPoint y: 189, endPoint x: 73, endPoint y: 192, distance: 3.4
click at [73, 0] on html "7 / Home Page - Aug 1, 12:56:07 Default Need republishing Preview Save Publish …" at bounding box center [279, 0] width 559 height 0
click at [466, 170] on div at bounding box center [328, 146] width 461 height 261
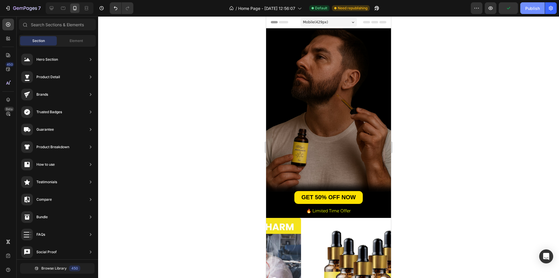
click at [532, 6] on div "Publish" at bounding box center [532, 8] width 15 height 6
click at [50, 8] on icon at bounding box center [52, 8] width 6 height 6
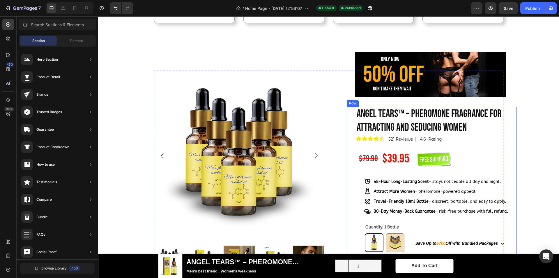
scroll to position [262, 0]
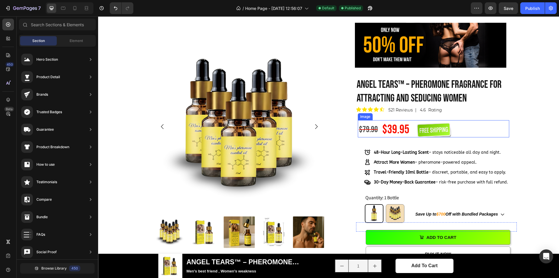
click at [434, 129] on img at bounding box center [433, 129] width 35 height 15
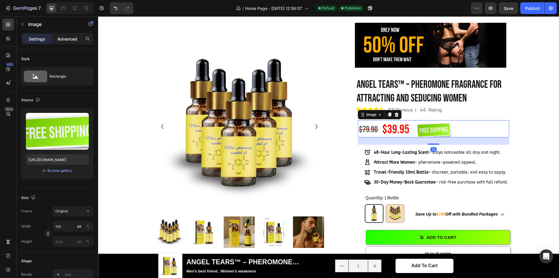
click at [73, 39] on p "Advanced" at bounding box center [67, 39] width 20 height 6
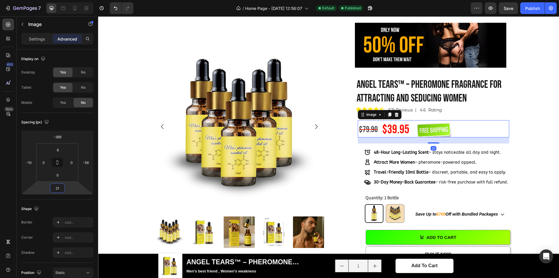
type input "17"
click at [70, 0] on html "7 / Home Page - Aug 1, 12:56:07 Default Published Preview Save Publish 450 Beta…" at bounding box center [279, 0] width 559 height 0
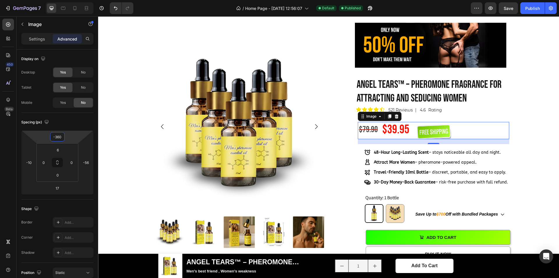
type input "-358"
click at [70, 0] on html "7 / Home Page - Aug 1, 12:56:07 Default Published Preview Save Publish 450 Beta…" at bounding box center [279, 0] width 559 height 0
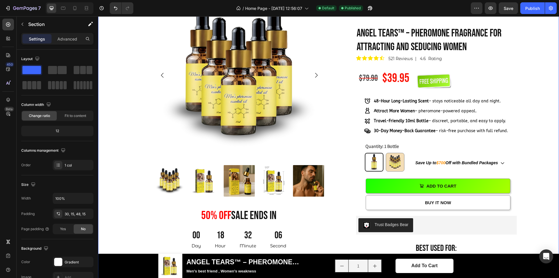
scroll to position [291, 0]
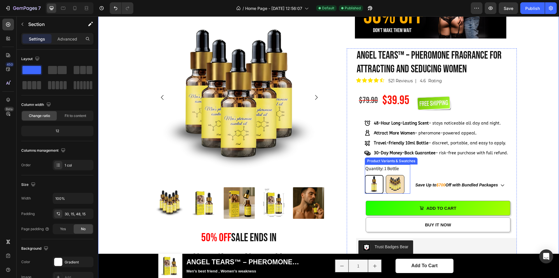
click at [395, 187] on img at bounding box center [395, 184] width 18 height 18
click at [386, 175] on input "5 Bottles 5 Bottles" at bounding box center [386, 174] width 0 height 0
radio input "true"
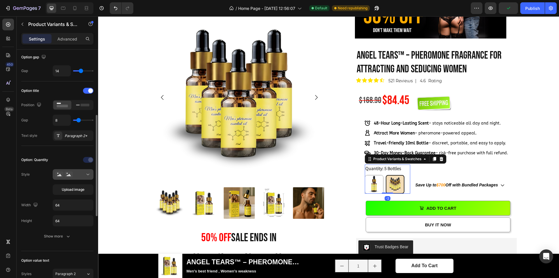
scroll to position [116, 0]
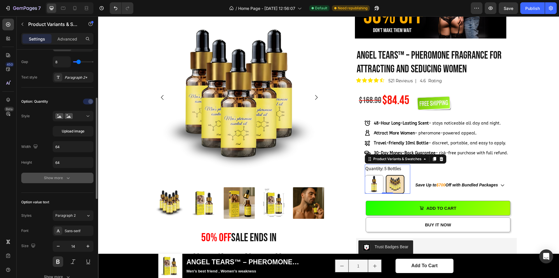
click at [60, 179] on div "Show more" at bounding box center [57, 178] width 27 height 6
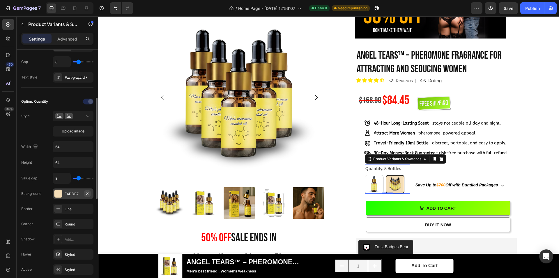
click at [88, 194] on icon "button" at bounding box center [87, 193] width 2 height 2
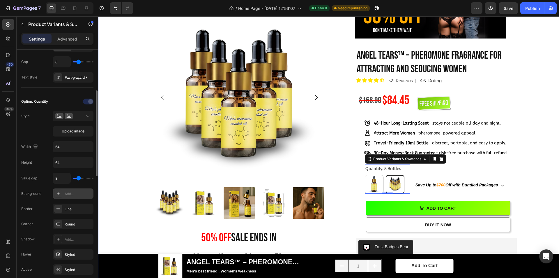
click at [536, 108] on div "Product Images 50% OFF sale ends in Heading 00 Day 18 Hour 31 Minute 58 Second …" at bounding box center [329, 271] width 452 height 518
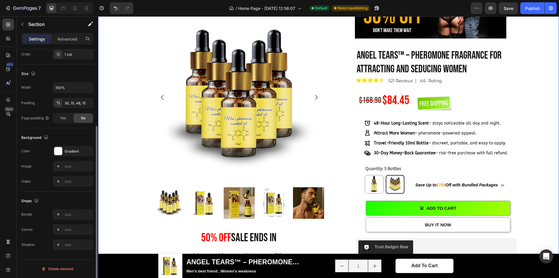
scroll to position [0, 0]
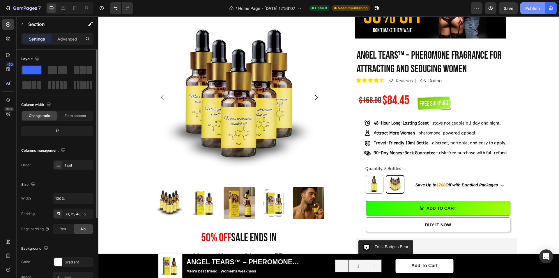
click at [529, 6] on div "Publish" at bounding box center [532, 8] width 15 height 6
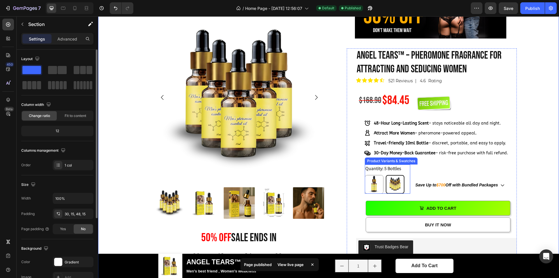
click at [404, 173] on div "Quantity: 5 Bottles 1 Bottle 1 Bottle 5 Bottles 5 Bottles" at bounding box center [387, 178] width 45 height 29
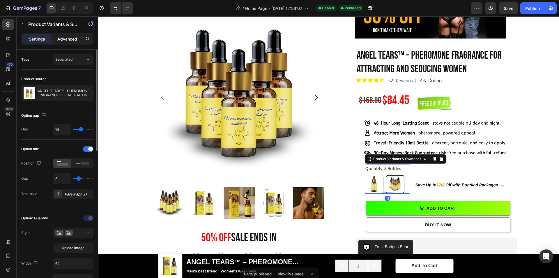
click at [75, 39] on p "Advanced" at bounding box center [67, 39] width 20 height 6
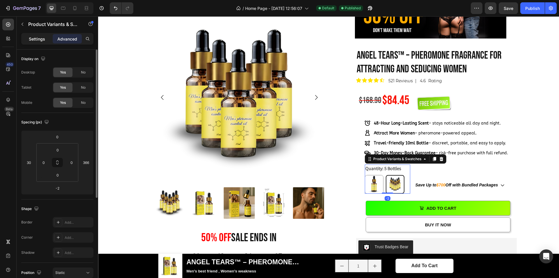
drag, startPoint x: 37, startPoint y: 42, endPoint x: 3, endPoint y: 9, distance: 47.4
click at [37, 42] on p "Settings" at bounding box center [37, 39] width 16 height 6
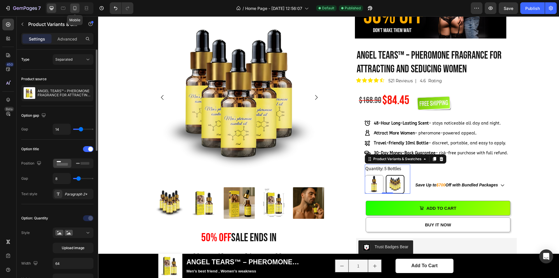
click at [73, 11] on icon at bounding box center [75, 8] width 6 height 6
type input "12"
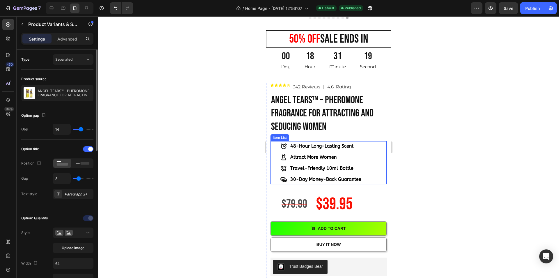
scroll to position [282, 0]
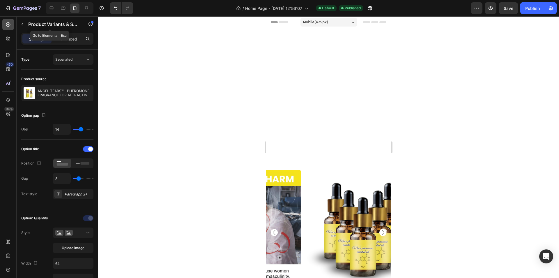
scroll to position [282, 0]
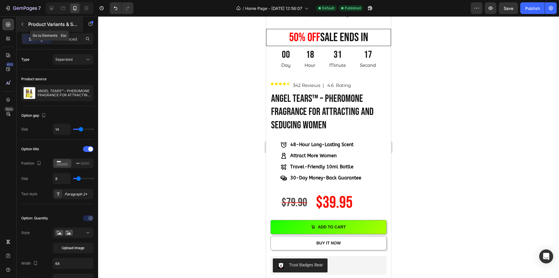
click at [20, 26] on button "button" at bounding box center [22, 24] width 9 height 9
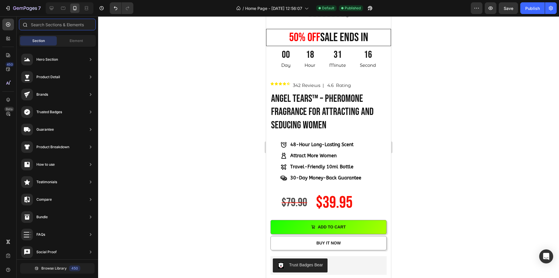
click at [50, 25] on input "text" at bounding box center [57, 25] width 77 height 12
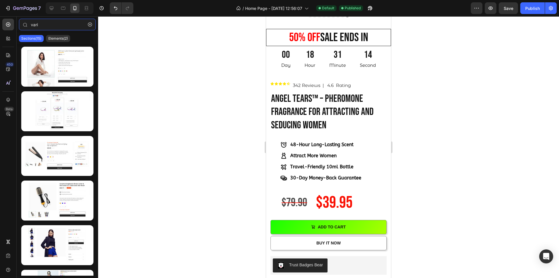
type input "vari"
click at [63, 37] on p "Elements(2)" at bounding box center [58, 38] width 20 height 5
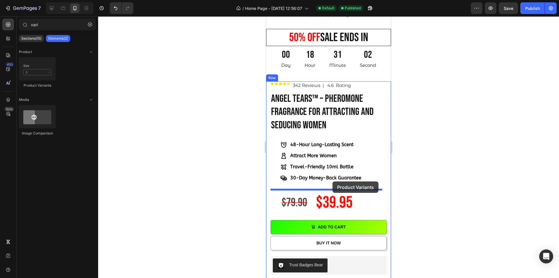
drag, startPoint x: 301, startPoint y: 86, endPoint x: 333, endPoint y: 181, distance: 100.2
select select "5 Bottles"
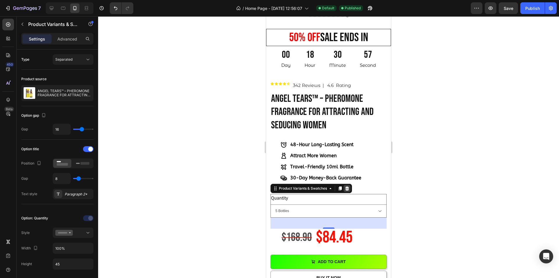
click at [347, 186] on icon at bounding box center [347, 188] width 4 height 4
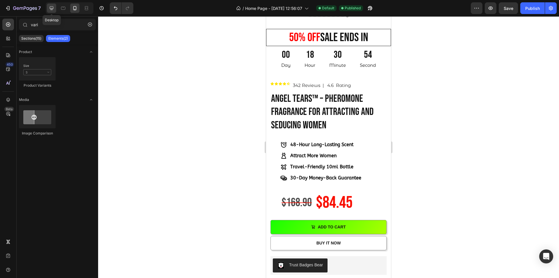
click at [55, 3] on div at bounding box center [51, 7] width 9 height 9
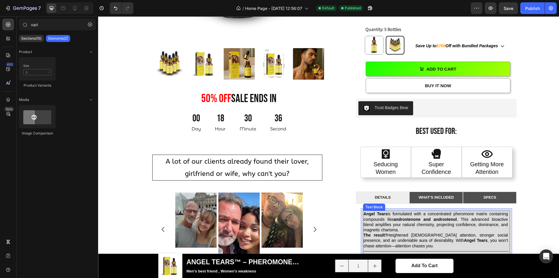
scroll to position [390, 0]
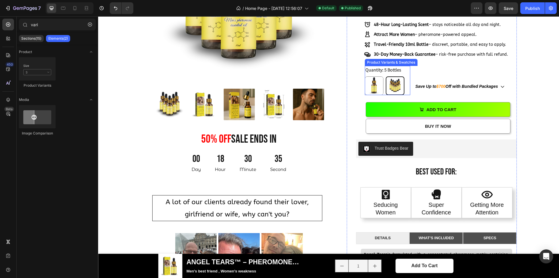
click at [400, 75] on div "Quantity: 5 Bottles 1 Bottle 1 Bottle 5 Bottles 5 Bottles" at bounding box center [387, 80] width 45 height 29
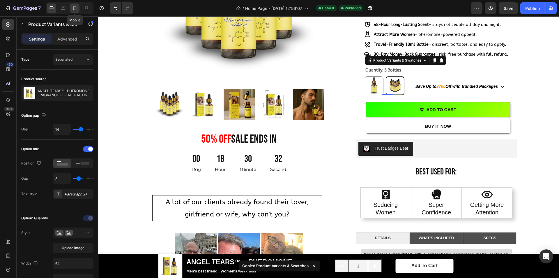
click at [73, 8] on icon at bounding box center [75, 8] width 6 height 6
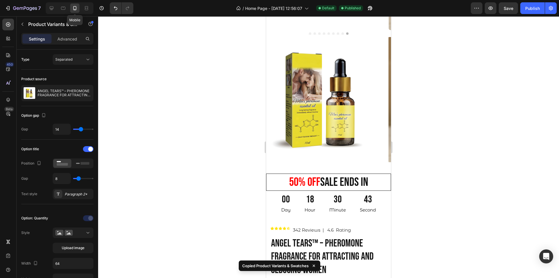
type input "12"
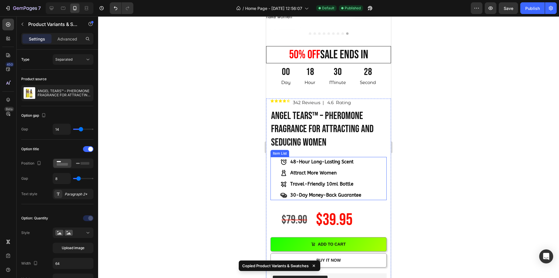
scroll to position [244, 0]
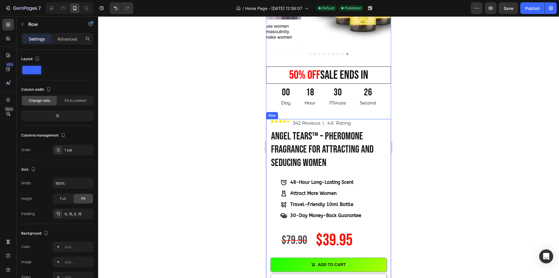
click at [295, 217] on div "100 % Will Make Your Crush Notice You Text Block ANGEL TEARS™ – PHEROMONE FRAGR…" at bounding box center [329, 282] width 116 height 327
click at [308, 213] on strong "30-day money-back guarantee" at bounding box center [325, 215] width 71 height 6
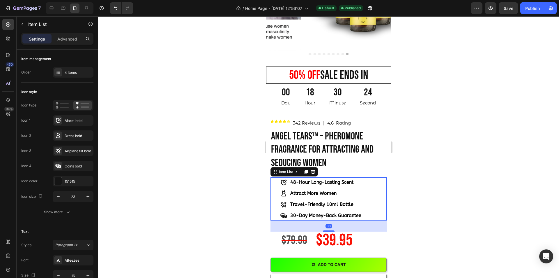
click at [311, 220] on div "38" at bounding box center [329, 225] width 116 height 11
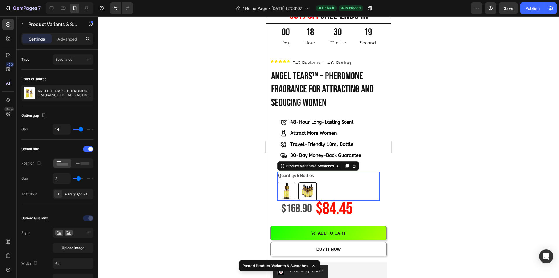
scroll to position [332, 0]
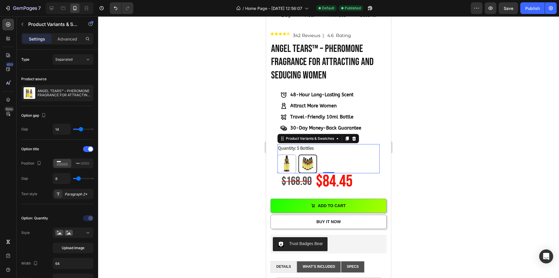
click at [442, 141] on div at bounding box center [328, 146] width 461 height 261
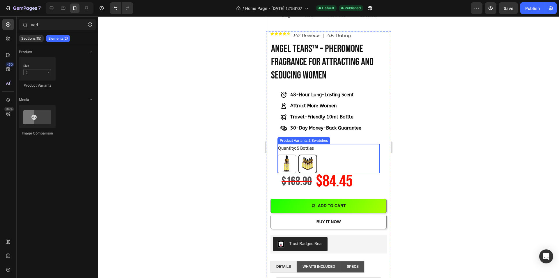
click at [347, 149] on div "Quantity: 5 Bottles 1 Bottle 1 Bottle 5 Bottles 5 Bottles" at bounding box center [329, 158] width 102 height 29
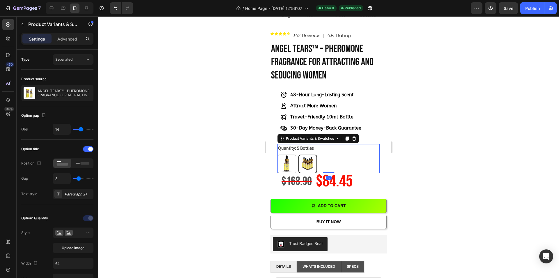
click at [69, 40] on p "Advanced" at bounding box center [67, 39] width 20 height 6
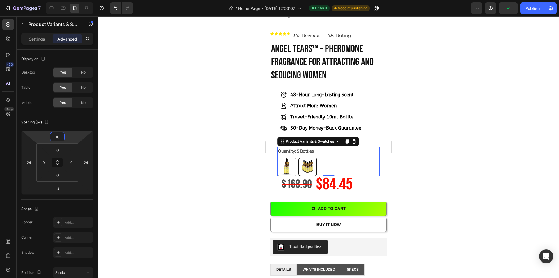
type input "4"
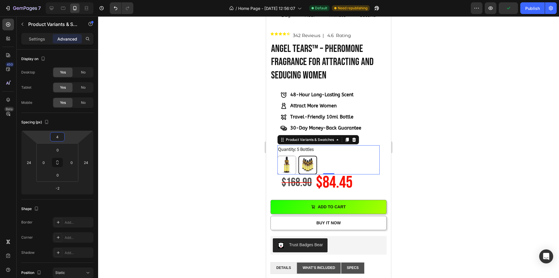
click at [70, 0] on html "7 / Home Page - [DATE] 12:56:07 Default Need republishing Preview Publish 450 B…" at bounding box center [279, 0] width 559 height 0
click at [67, 0] on html "7 / Home Page - [DATE] 12:56:07 Default Need republishing Preview Save Publish …" at bounding box center [279, 0] width 559 height 0
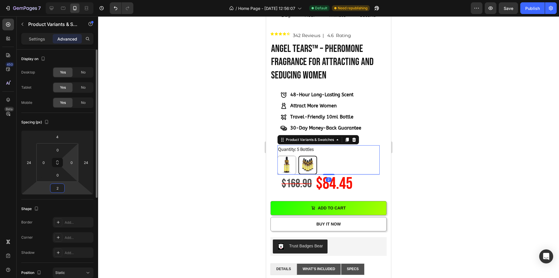
drag, startPoint x: 74, startPoint y: 188, endPoint x: 74, endPoint y: 172, distance: 15.4
click at [74, 0] on html "7 / Home Page - [DATE] 12:56:07 Default Need republishing Preview Save Publish …" at bounding box center [279, 0] width 559 height 0
type input "8"
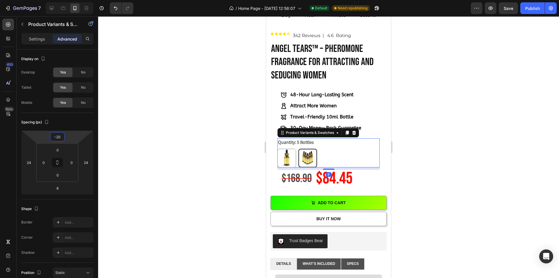
type input "-24"
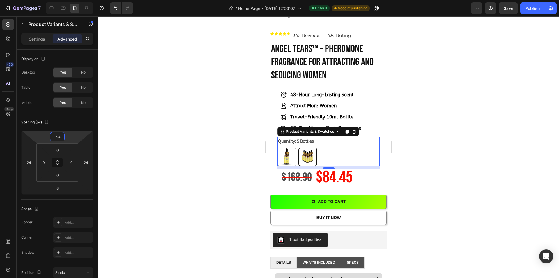
drag, startPoint x: 72, startPoint y: 139, endPoint x: 73, endPoint y: 143, distance: 4.2
click at [73, 0] on html "7 / Home Page - [DATE] 12:56:07 Default Need republishing Preview Save Publish …" at bounding box center [279, 0] width 559 height 0
click at [433, 129] on div at bounding box center [328, 146] width 461 height 261
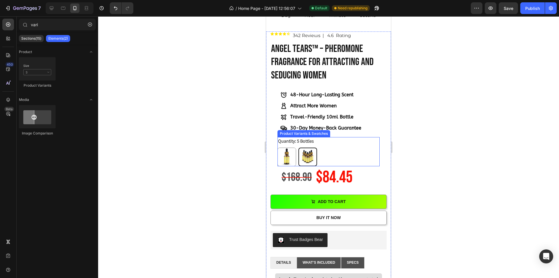
click at [333, 142] on div "Quantity: 5 Bottles 1 Bottle 1 Bottle 5 Bottles 5 Bottles" at bounding box center [329, 151] width 102 height 29
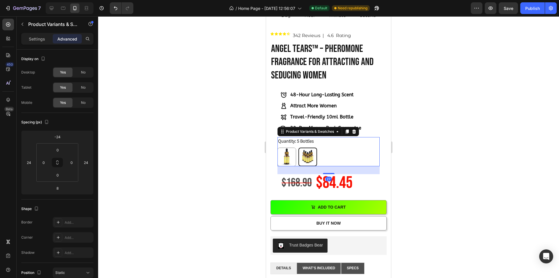
drag, startPoint x: 326, startPoint y: 164, endPoint x: 327, endPoint y: 169, distance: 5.6
click at [327, 173] on div at bounding box center [329, 173] width 12 height 1
type input "27"
click at [423, 122] on div at bounding box center [328, 146] width 461 height 261
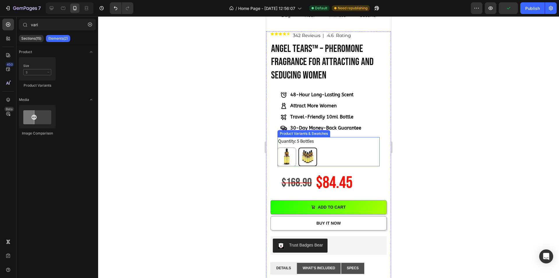
click at [338, 140] on div "Quantity: 5 Bottles 1 Bottle 1 Bottle 5 Bottles 5 Bottles" at bounding box center [329, 151] width 102 height 29
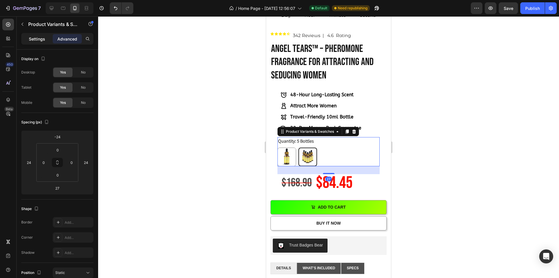
click at [40, 40] on p "Settings" at bounding box center [37, 39] width 16 height 6
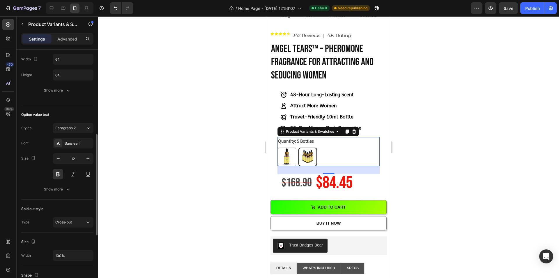
scroll to position [346, 0]
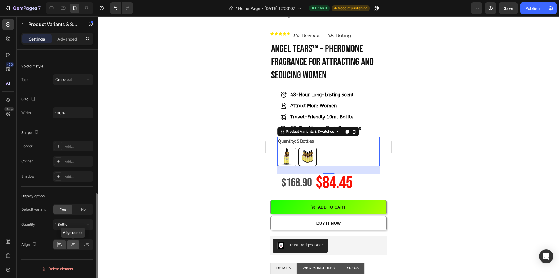
click at [73, 242] on icon at bounding box center [73, 244] width 6 height 6
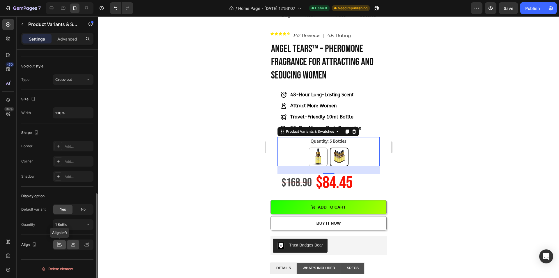
click at [59, 243] on icon at bounding box center [59, 244] width 6 height 6
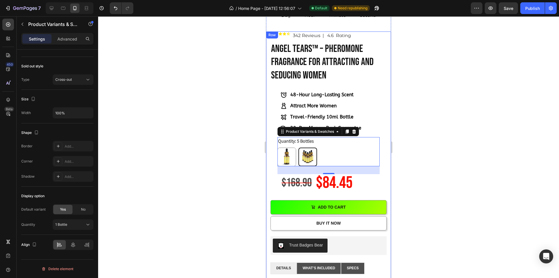
click at [450, 104] on div at bounding box center [328, 146] width 461 height 261
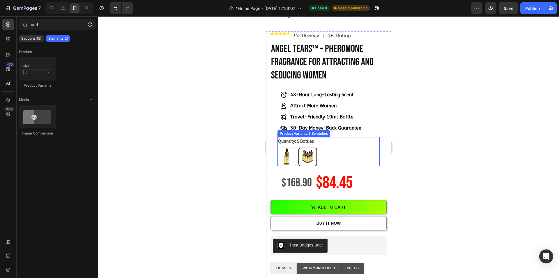
click at [336, 147] on div "1 Bottle 1 Bottle 5 Bottles 5 Bottles" at bounding box center [329, 156] width 102 height 19
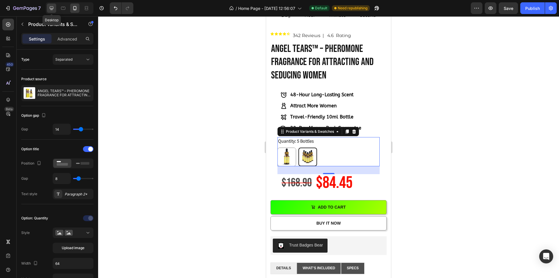
click at [55, 9] on div at bounding box center [51, 7] width 9 height 9
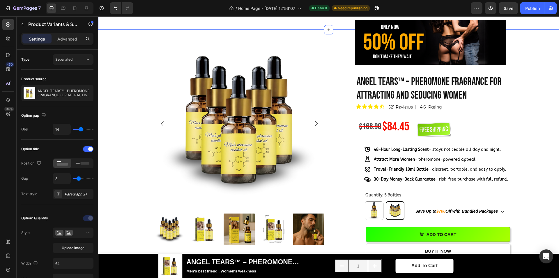
scroll to position [278, 0]
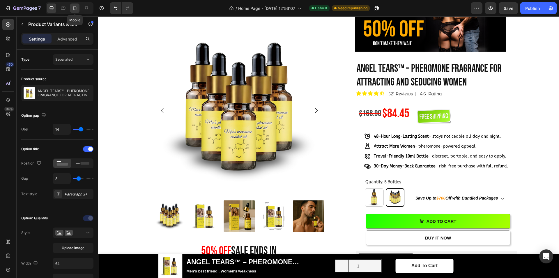
click at [76, 6] on icon at bounding box center [75, 8] width 6 height 6
type input "12"
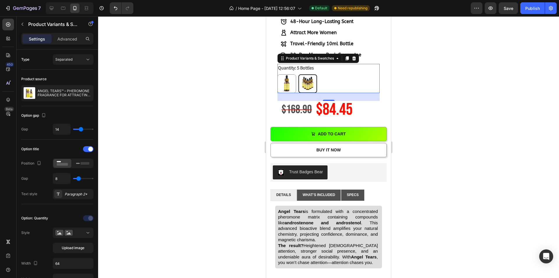
scroll to position [376, 0]
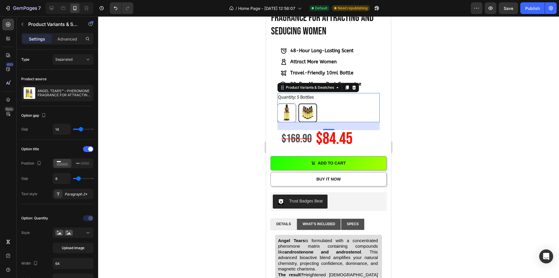
click at [289, 107] on img at bounding box center [287, 113] width 18 height 18
click at [278, 103] on input "1 Bottle 1 Bottle" at bounding box center [277, 103] width 0 height 0
radio input "false"
click at [304, 110] on img at bounding box center [308, 113] width 18 height 18
click at [298, 103] on input "5 Bottles 5 Bottles" at bounding box center [298, 103] width 0 height 0
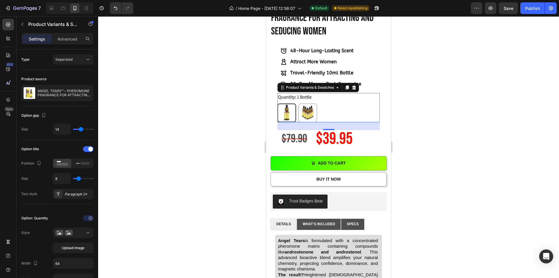
radio input "false"
click at [430, 116] on div at bounding box center [328, 146] width 461 height 261
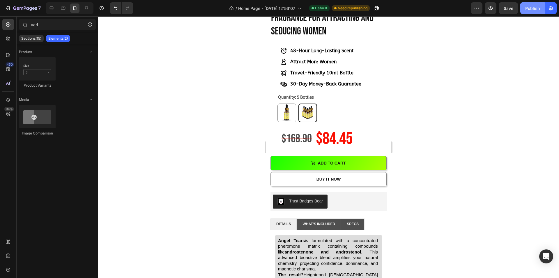
click at [529, 11] on div "Publish" at bounding box center [532, 8] width 15 height 6
click at [372, 77] on div "48-hour long-lasting scent attract more women travel-friendly 10ml bottle 30-da…" at bounding box center [321, 67] width 113 height 43
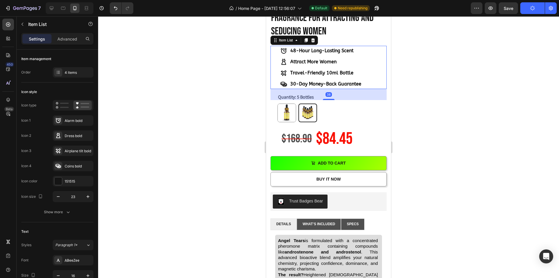
click at [458, 79] on div at bounding box center [328, 146] width 461 height 261
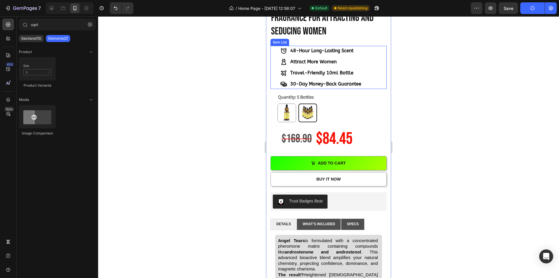
scroll to position [317, 0]
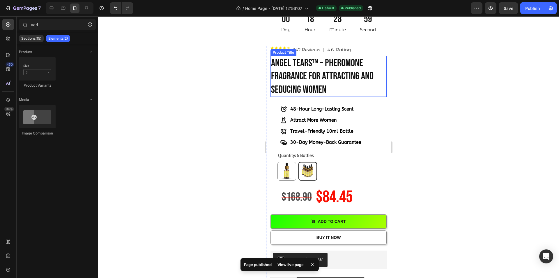
click at [339, 77] on h1 "ANGEL TEARS™ – PHEROMONE FRAGRANCE FOR ATTRACTING AND SEDUCING WOMEN" at bounding box center [329, 76] width 116 height 41
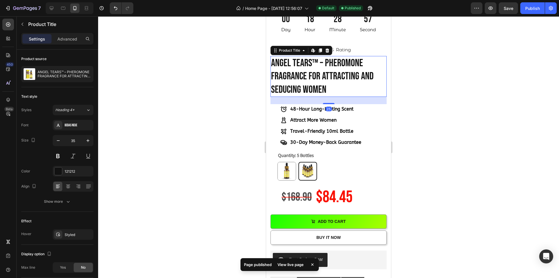
click at [333, 81] on h1 "ANGEL TEARS™ – PHEROMONE FRAGRANCE FOR ATTRACTING AND SEDUCING WOMEN" at bounding box center [329, 76] width 116 height 41
click at [327, 87] on h1 "ANGEL TEARS™ – PHEROMONE FRAGRANCE FOR ATTRACTING AND SEDUCING WOMEN" at bounding box center [329, 76] width 116 height 41
click at [325, 83] on h1 "ANGEL TEARS™ – PHEROMONE FRAGRANCE FOR ATTRACTING AND SEDUCING WOMEN" at bounding box center [329, 76] width 116 height 41
click at [328, 85] on h1 "ANGEL TEARS™ – PHEROMONE FRAGRANCE FOR ATTRACTING AND SEDUCING WOMEN" at bounding box center [329, 76] width 116 height 41
click at [311, 74] on h1 "ANGEL TEARS™ – PHEROMONE FRAGRANCE FOR ATTRACTING AND SEDUCING WOMEN" at bounding box center [329, 76] width 116 height 41
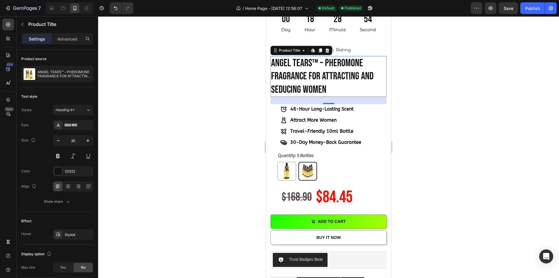
click at [445, 110] on div at bounding box center [328, 146] width 461 height 261
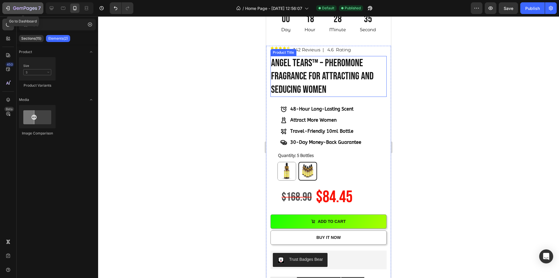
click at [5, 9] on button "7" at bounding box center [22, 8] width 41 height 12
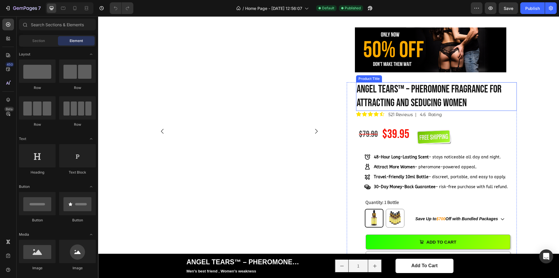
scroll to position [262, 0]
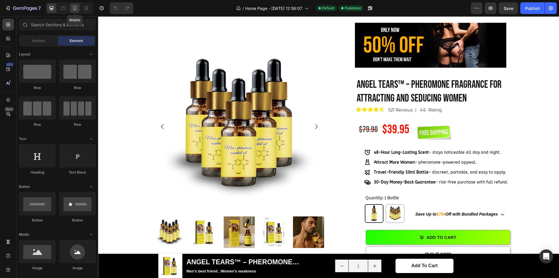
click at [71, 11] on div at bounding box center [74, 7] width 9 height 9
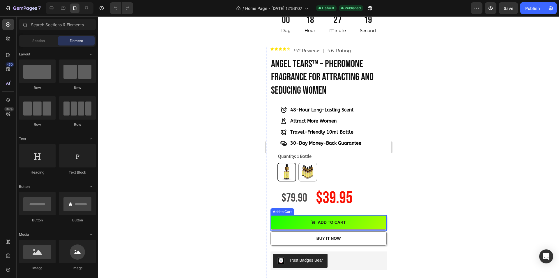
scroll to position [320, 0]
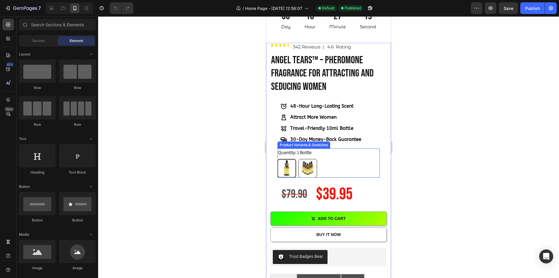
click at [308, 159] on img at bounding box center [308, 168] width 18 height 18
click at [298, 158] on input "5 Bottles 5 Bottles" at bounding box center [298, 158] width 0 height 0
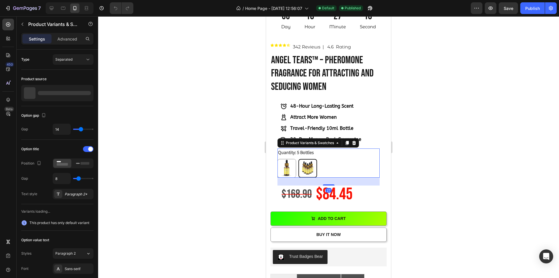
radio input "true"
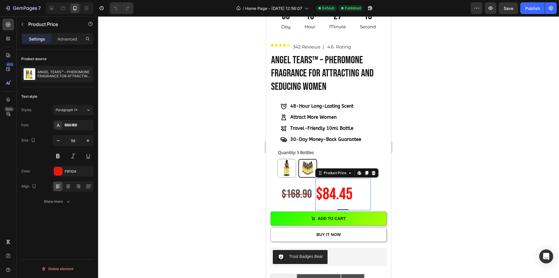
click at [345, 186] on div "$84.45" at bounding box center [343, 193] width 56 height 31
click at [64, 39] on p "Advanced" at bounding box center [67, 39] width 20 height 6
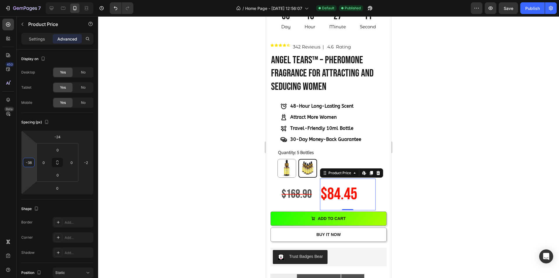
type input "-42"
click at [32, 0] on html "7 / Home Page - Aug 1, 12:56:07 Default Published Preview Save Publish 450 Beta…" at bounding box center [279, 0] width 559 height 0
click at [446, 120] on div at bounding box center [328, 146] width 461 height 261
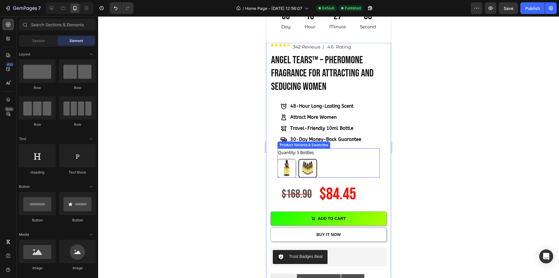
click at [285, 163] on img at bounding box center [287, 168] width 18 height 18
click at [278, 159] on input "1 Bottle 1 Bottle" at bounding box center [277, 158] width 0 height 0
radio input "false"
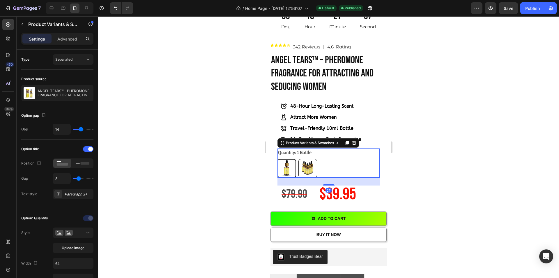
click at [308, 165] on img at bounding box center [308, 168] width 18 height 18
click at [298, 159] on input "5 Bottles 5 Bottles" at bounding box center [298, 158] width 0 height 0
radio input "false"
click at [288, 165] on img at bounding box center [287, 168] width 18 height 18
click at [278, 159] on input "1 Bottle 1 Bottle" at bounding box center [277, 158] width 0 height 0
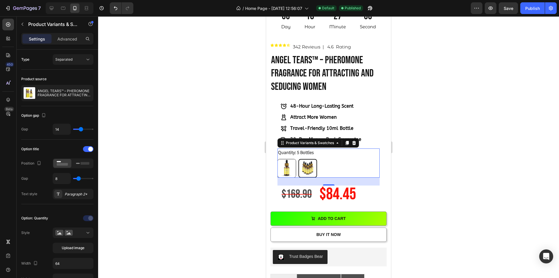
radio input "false"
click at [304, 162] on img at bounding box center [308, 168] width 18 height 18
click at [298, 159] on input "5 Bottles 5 Bottles" at bounding box center [298, 158] width 0 height 0
radio input "false"
click at [441, 146] on div at bounding box center [328, 146] width 461 height 261
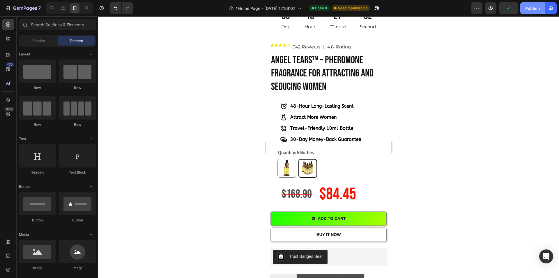
click at [529, 9] on div "Publish" at bounding box center [532, 8] width 15 height 6
click at [0, 6] on div "7" at bounding box center [21, 8] width 43 height 12
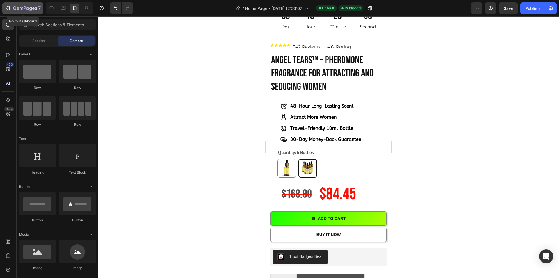
click at [8, 4] on button "7" at bounding box center [22, 8] width 41 height 12
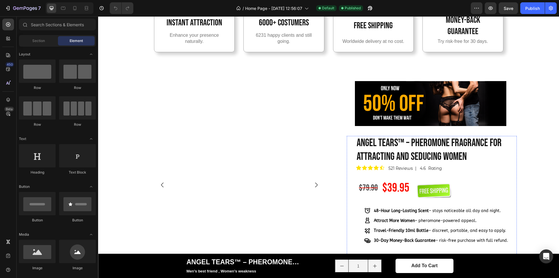
scroll to position [291, 0]
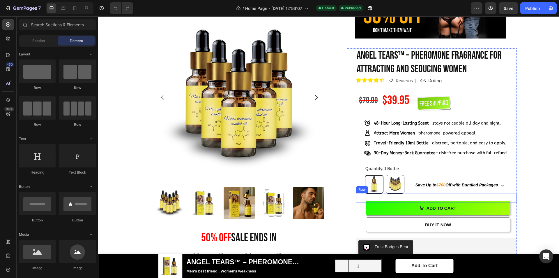
click at [395, 188] on img at bounding box center [395, 184] width 18 height 18
click at [386, 175] on input "5 Bottles 5 Bottles" at bounding box center [386, 174] width 0 height 0
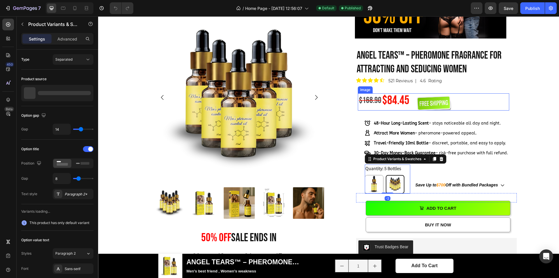
radio input "false"
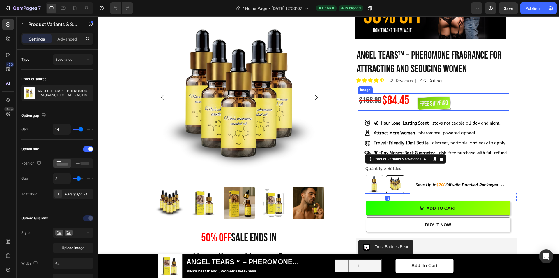
click at [391, 103] on div at bounding box center [433, 102] width 151 height 15
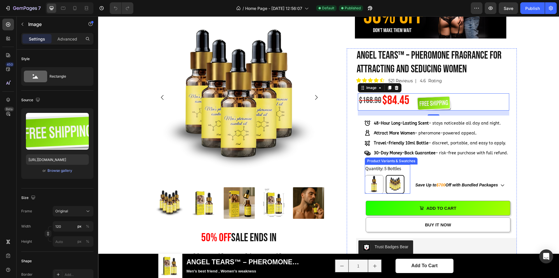
click at [402, 170] on div "Quantity: 5 Bottles 1 Bottle 1 Bottle 5 Bottles 5 Bottles" at bounding box center [387, 178] width 45 height 29
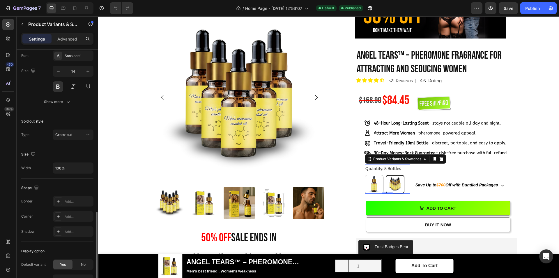
scroll to position [346, 0]
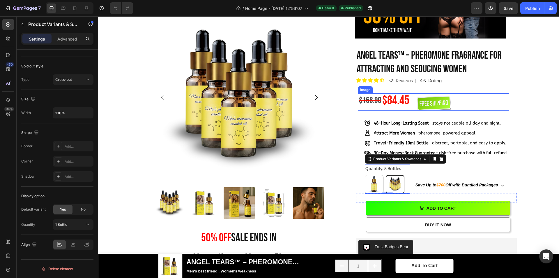
click at [388, 99] on div at bounding box center [433, 102] width 151 height 15
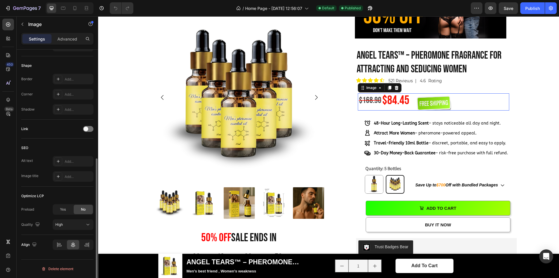
scroll to position [0, 0]
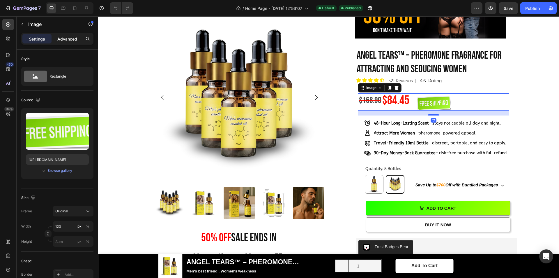
click at [61, 42] on div "Advanced" at bounding box center [67, 38] width 29 height 9
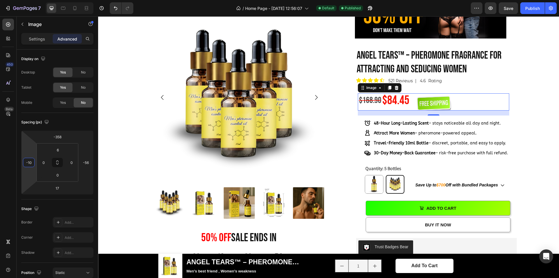
type input "-6"
click at [28, 0] on html "7 / Home Page - Aug 1, 12:56:07 Default Published Preview Save Publish 450 Beta…" at bounding box center [279, 0] width 559 height 0
click at [384, 100] on div at bounding box center [434, 102] width 151 height 15
click at [387, 102] on div at bounding box center [434, 102] width 151 height 15
click at [372, 183] on img at bounding box center [374, 184] width 18 height 18
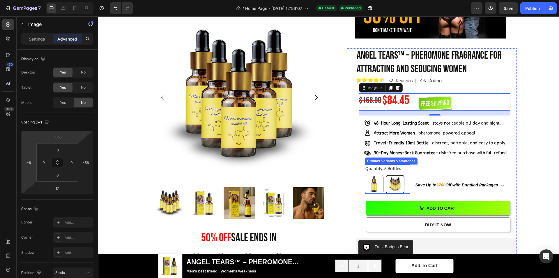
click at [365, 175] on input "1 Bottle 1 Bottle" at bounding box center [365, 174] width 0 height 0
radio input "false"
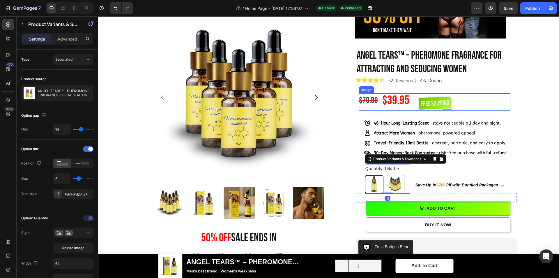
click at [364, 104] on div at bounding box center [434, 102] width 151 height 15
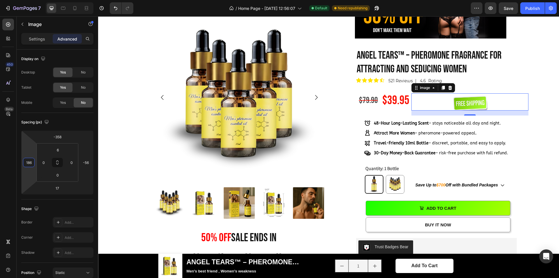
type input "188"
drag, startPoint x: 31, startPoint y: 148, endPoint x: 37, endPoint y: 120, distance: 29.0
click at [37, 0] on html "7 / Home Page - Aug 1, 12:56:07 Default Need republishing Preview Save Publish …" at bounding box center [279, 0] width 559 height 0
click at [385, 101] on div "$39.95" at bounding box center [421, 100] width 78 height 23
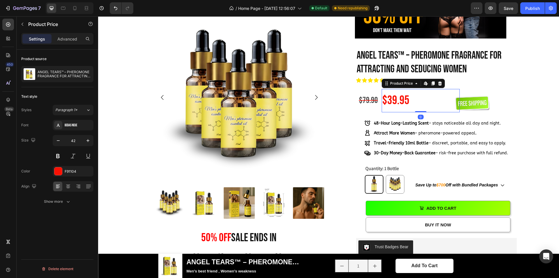
click at [65, 33] on div "Settings Advanced" at bounding box center [57, 39] width 72 height 12
click at [61, 40] on p "Advanced" at bounding box center [67, 39] width 20 height 6
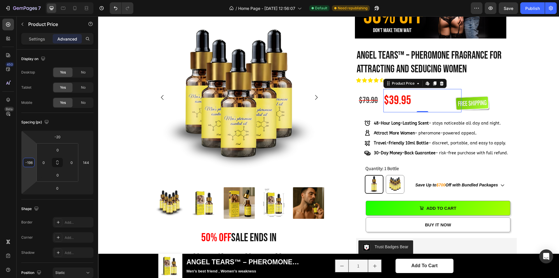
type input "-194"
click at [28, 0] on html "7 / Home Page - Aug 1, 12:56:07 Default Need republishing Preview Save Publish …" at bounding box center [279, 0] width 559 height 0
click at [395, 179] on img at bounding box center [395, 184] width 18 height 18
click at [386, 175] on input "5 Bottles 5 Bottles" at bounding box center [386, 174] width 0 height 0
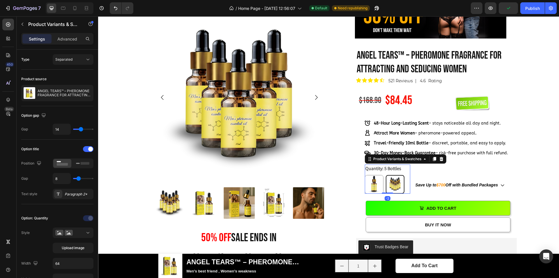
click at [391, 184] on img at bounding box center [394, 183] width 17 height 17
click at [386, 175] on input "5 Bottles 5 Bottles" at bounding box center [386, 174] width 0 height 0
radio input "true"
click at [73, 39] on p "Advanced" at bounding box center [67, 39] width 20 height 6
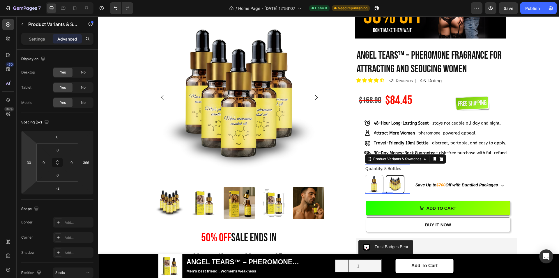
type input "36"
click at [30, 0] on html "7 / Home Page - Aug 1, 12:56:07 Default Need republishing Preview Save Publish …" at bounding box center [279, 0] width 559 height 0
click at [401, 98] on div "$84.45" at bounding box center [424, 100] width 78 height 23
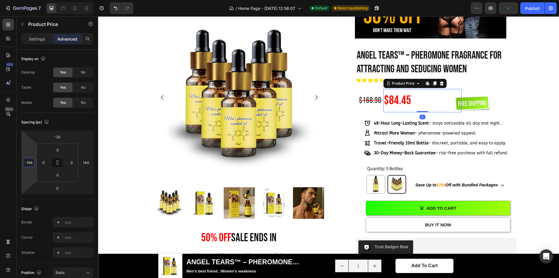
type input "-198"
click at [32, 0] on html "7 / Home Page - Aug 1, 12:56:07 Default Need republishing Preview Publish 450 B…" at bounding box center [279, 0] width 559 height 0
click at [539, 109] on div "Product Images 50% OFF sale ends in Heading 00 Day 18 Hour 20 Minute 19 Second …" at bounding box center [329, 253] width 452 height 483
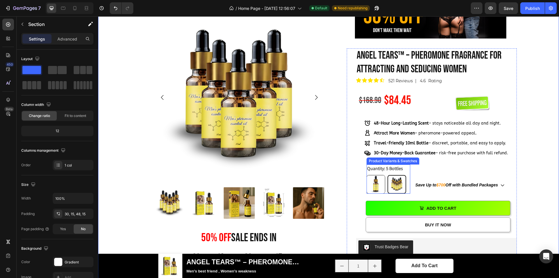
click at [374, 183] on img at bounding box center [376, 184] width 18 height 18
click at [367, 175] on input "1 Bottle 1 Bottle" at bounding box center [366, 174] width 0 height 0
radio input "false"
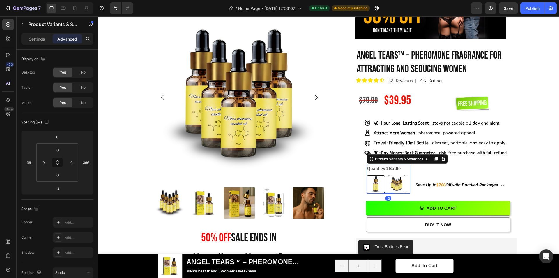
click at [392, 185] on img at bounding box center [397, 184] width 18 height 18
click at [388, 175] on input "5 Bottles 5 Bottles" at bounding box center [387, 174] width 0 height 0
radio input "false"
click at [376, 186] on img at bounding box center [376, 184] width 18 height 18
click at [367, 175] on input "1 Bottle 1 Bottle" at bounding box center [366, 174] width 0 height 0
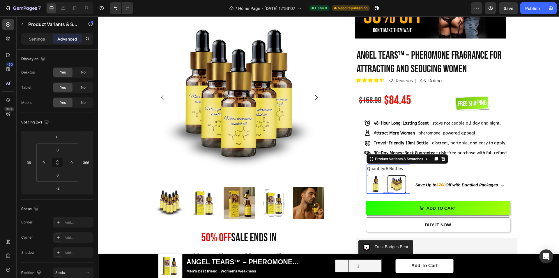
radio input "false"
click at [396, 184] on img at bounding box center [397, 184] width 18 height 18
click at [388, 175] on input "5 Bottles 5 Bottles" at bounding box center [387, 174] width 0 height 0
radio input "false"
click at [375, 180] on img at bounding box center [376, 184] width 18 height 18
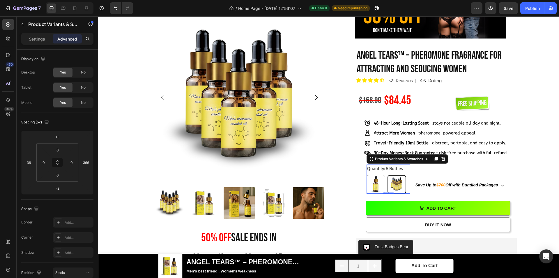
click at [367, 175] on input "1 Bottle 1 Bottle" at bounding box center [366, 174] width 0 height 0
radio input "false"
click at [393, 182] on img at bounding box center [397, 184] width 18 height 18
click at [388, 175] on input "5 Bottles 5 Bottles" at bounding box center [387, 174] width 0 height 0
radio input "false"
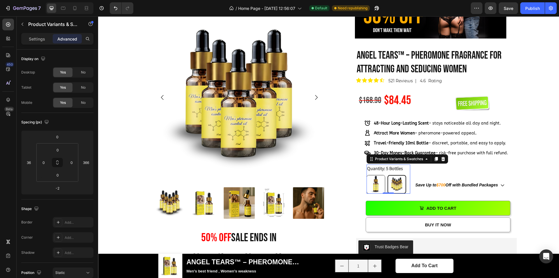
click at [377, 185] on img at bounding box center [376, 184] width 18 height 18
click at [367, 175] on input "1 Bottle 1 Bottle" at bounding box center [366, 174] width 0 height 0
radio input "false"
click at [392, 184] on img at bounding box center [397, 184] width 18 height 18
click at [388, 175] on input "5 Bottles 5 Bottles" at bounding box center [387, 174] width 0 height 0
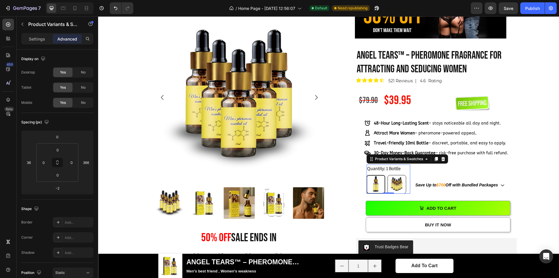
radio input "false"
click at [379, 184] on img at bounding box center [376, 184] width 18 height 18
click at [367, 175] on input "1 Bottle 1 Bottle" at bounding box center [366, 174] width 0 height 0
click at [400, 169] on div "Quantity: 1 Bottle 1 Bottle 1 Bottle 5 Bottles 5 Bottles" at bounding box center [389, 178] width 44 height 29
click at [27, 38] on div "Settings" at bounding box center [36, 38] width 29 height 9
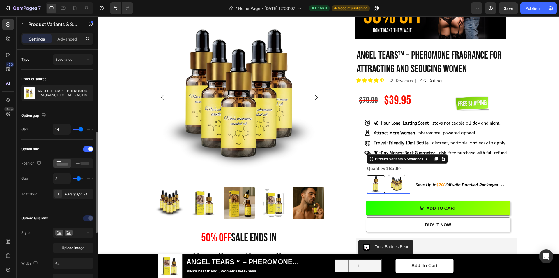
scroll to position [87, 0]
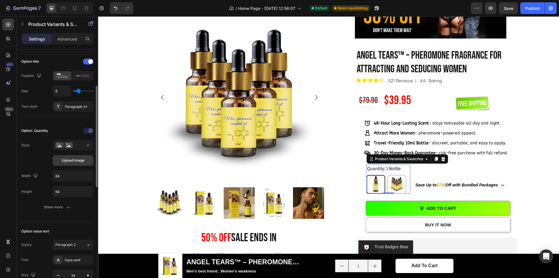
click at [66, 163] on span "Upload image" at bounding box center [73, 160] width 23 height 5
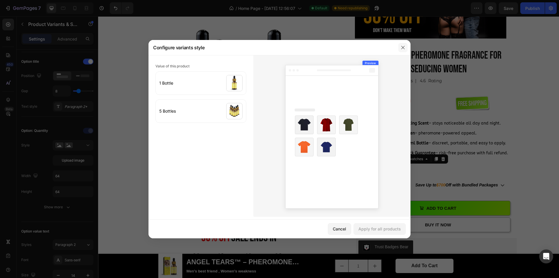
click at [401, 48] on icon "button" at bounding box center [403, 47] width 5 height 5
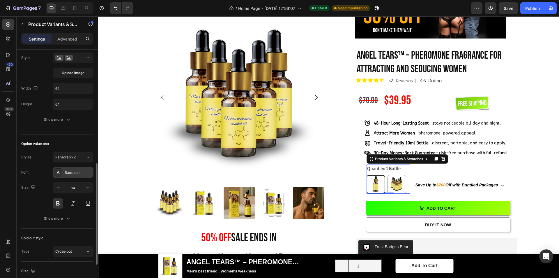
scroll to position [233, 0]
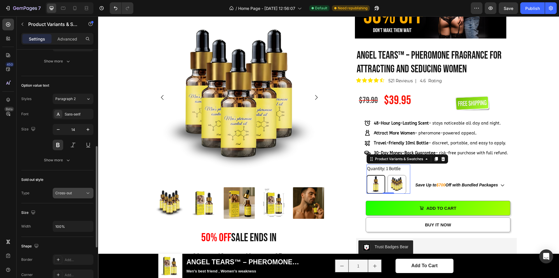
click at [68, 196] on button "Cross-out" at bounding box center [73, 193] width 41 height 10
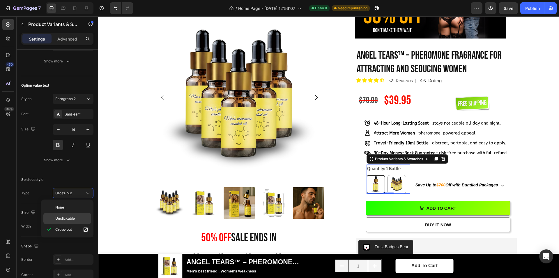
click at [68, 215] on div "Unclickable" at bounding box center [67, 218] width 48 height 11
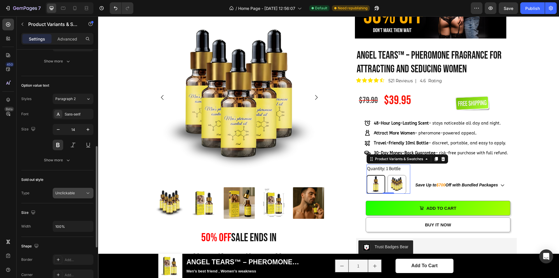
click at [73, 192] on span "Unclickable" at bounding box center [65, 192] width 20 height 4
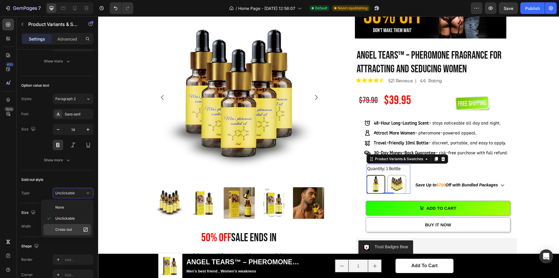
click at [69, 226] on p "Cross-out" at bounding box center [71, 229] width 33 height 6
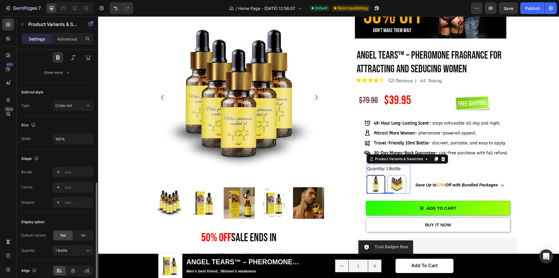
scroll to position [346, 0]
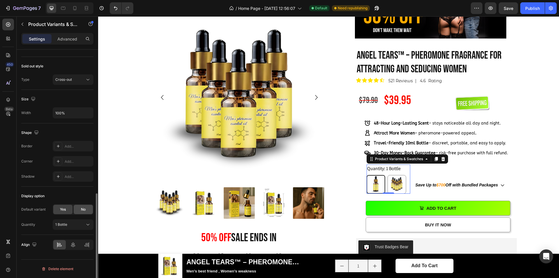
click at [81, 210] on span "No" at bounding box center [83, 208] width 5 height 5
click at [62, 211] on span "Yes" at bounding box center [63, 208] width 6 height 5
click at [73, 245] on icon at bounding box center [73, 244] width 6 height 6
radio input "true"
click at [61, 245] on icon at bounding box center [59, 244] width 6 height 6
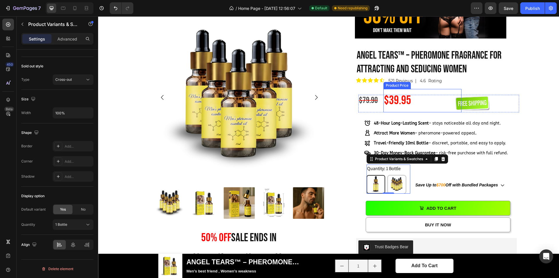
click at [386, 101] on div "$39.95" at bounding box center [423, 100] width 78 height 23
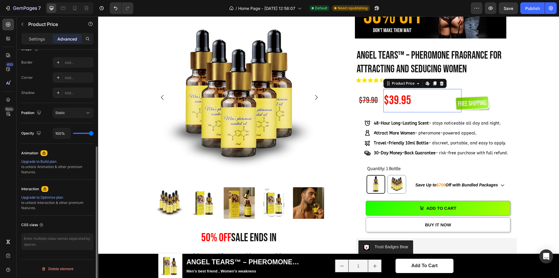
scroll to position [0, 0]
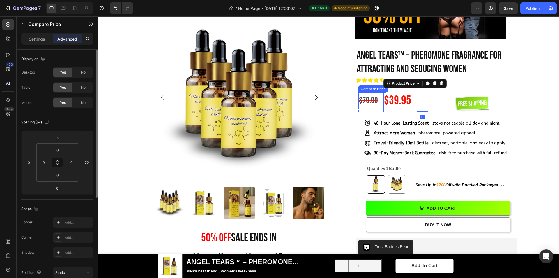
click at [366, 101] on div "$79.90" at bounding box center [372, 100] width 28 height 16
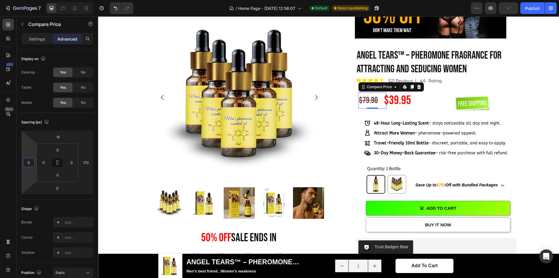
type input "10"
drag, startPoint x: 32, startPoint y: 151, endPoint x: 97, endPoint y: 164, distance: 66.2
click at [32, 0] on html "7 / Home Page - Aug 1, 12:56:07 Default Need republishing Preview Save Publish …" at bounding box center [279, 0] width 559 height 0
click at [398, 188] on img at bounding box center [397, 184] width 18 height 18
click at [388, 175] on input "5 Bottles 5 Bottles" at bounding box center [387, 174] width 0 height 0
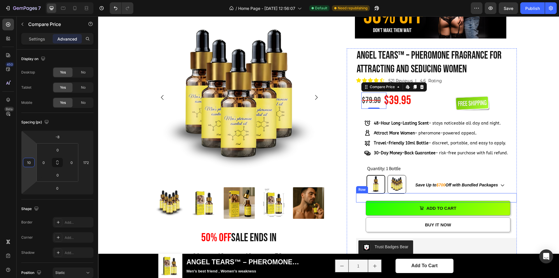
radio input "false"
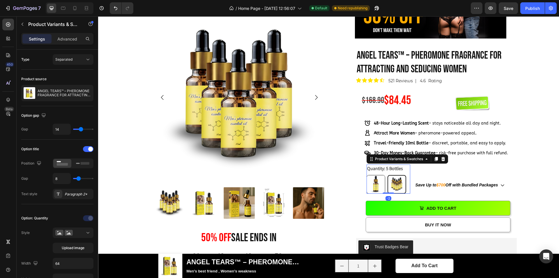
click at [377, 184] on img at bounding box center [376, 184] width 18 height 18
click at [367, 175] on input "1 Bottle 1 Bottle" at bounding box center [366, 174] width 0 height 0
radio input "false"
click at [532, 155] on div "Product Images 50% OFF sale ends in Heading 00 Day 18 Hour 18 Minute 49 Second …" at bounding box center [329, 253] width 452 height 483
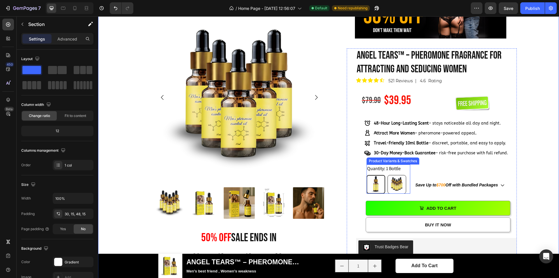
click at [399, 182] on img at bounding box center [397, 184] width 18 height 18
click at [388, 175] on input "5 Bottles 5 Bottles" at bounding box center [387, 174] width 0 height 0
radio input "false"
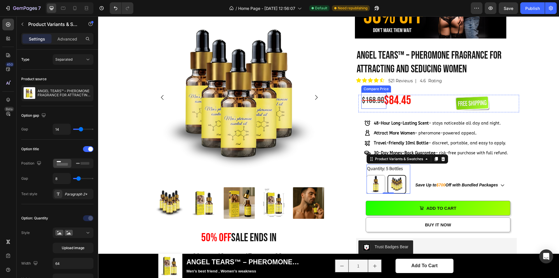
click at [379, 103] on div "$168.90" at bounding box center [373, 100] width 25 height 16
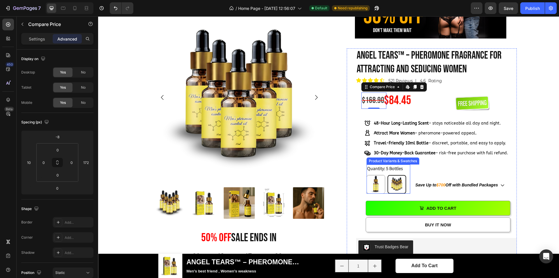
click at [405, 171] on div "Quantity: 5 Bottles 1 Bottle 1 Bottle 5 Bottles 5 Bottles" at bounding box center [389, 178] width 44 height 29
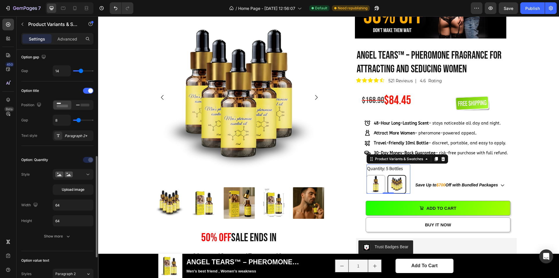
scroll to position [116, 0]
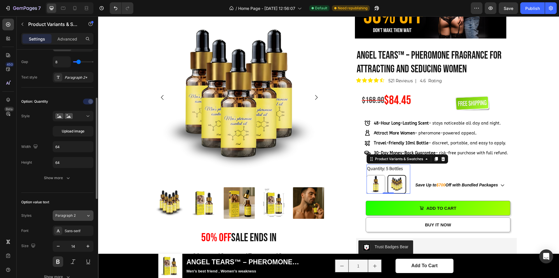
click at [74, 217] on span "Paragraph 2" at bounding box center [65, 215] width 20 height 5
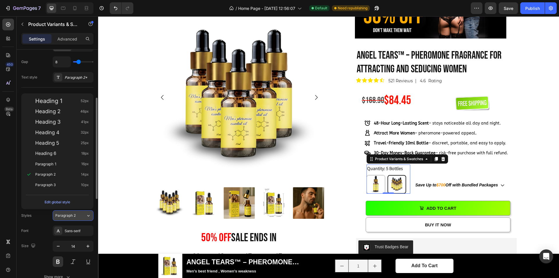
click at [74, 217] on span "Paragraph 2" at bounding box center [65, 215] width 20 height 5
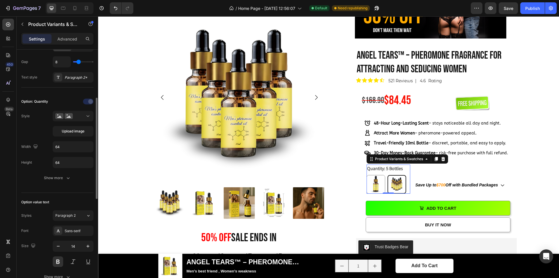
click at [76, 199] on div "Option value text" at bounding box center [57, 201] width 72 height 9
click at [372, 188] on img at bounding box center [376, 184] width 18 height 18
click at [367, 175] on input "1 Bottle 1 Bottle" at bounding box center [366, 174] width 0 height 0
radio input "false"
click at [396, 181] on img at bounding box center [397, 184] width 18 height 18
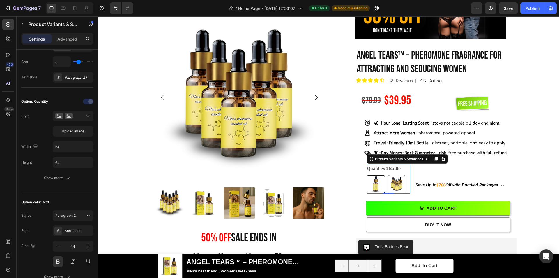
click at [388, 175] on input "5 Bottles 5 Bottles" at bounding box center [387, 174] width 0 height 0
radio input "false"
click at [381, 183] on img at bounding box center [376, 184] width 18 height 18
click at [367, 175] on input "1 Bottle 1 Bottle" at bounding box center [366, 174] width 0 height 0
radio input "false"
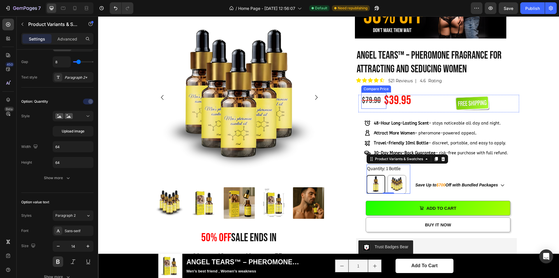
click at [365, 101] on div "$79.90" at bounding box center [373, 100] width 25 height 16
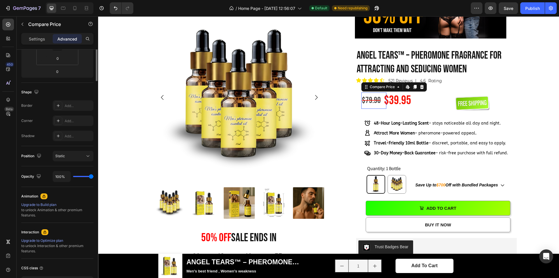
scroll to position [0, 0]
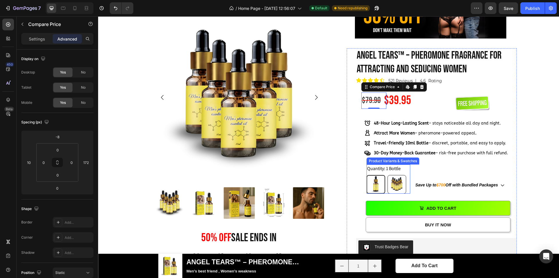
click at [391, 179] on img at bounding box center [397, 184] width 18 height 18
click at [388, 175] on input "5 Bottles 5 Bottles" at bounding box center [387, 174] width 0 height 0
radio input "false"
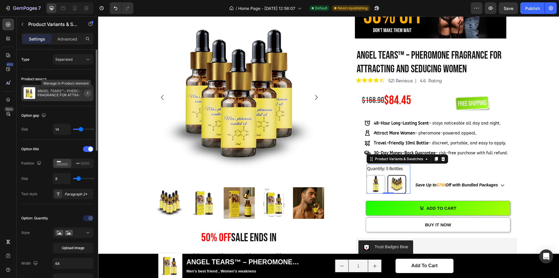
click at [88, 92] on icon "button" at bounding box center [87, 93] width 1 height 2
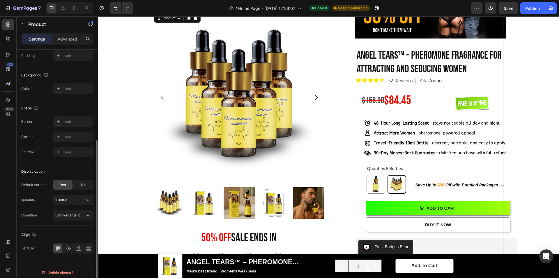
scroll to position [149, 0]
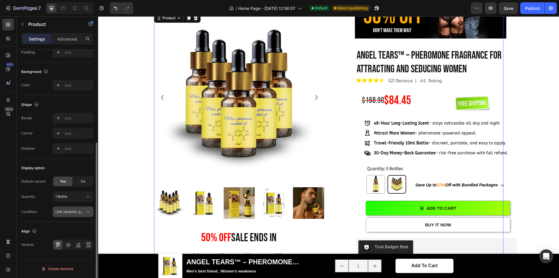
click at [84, 210] on span "Link variants, quantity <br> between same products" at bounding box center [98, 211] width 86 height 4
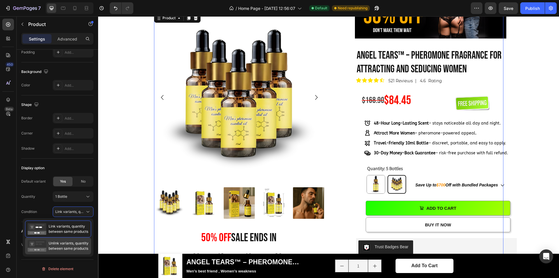
click at [60, 246] on span "Unlink variants, quantity between same products" at bounding box center [69, 245] width 40 height 10
radio input "true"
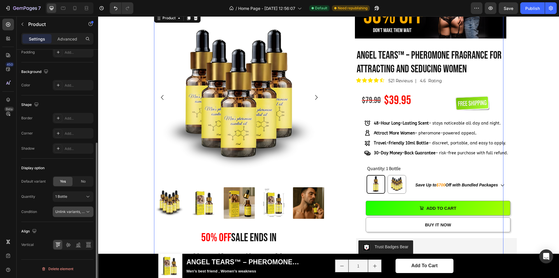
click at [74, 211] on span "Unlink variants, quantity <br> between same products" at bounding box center [99, 211] width 89 height 4
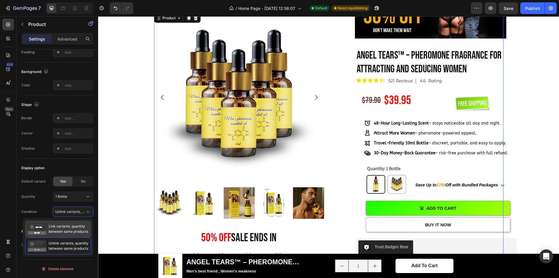
click at [69, 228] on span "Link variants, quantity between same products" at bounding box center [69, 228] width 40 height 10
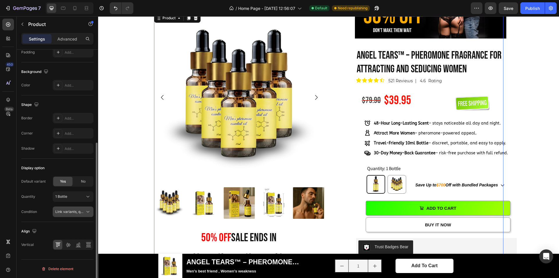
click at [75, 209] on div "Link variants, quantity <br> between same products" at bounding box center [73, 212] width 36 height 6
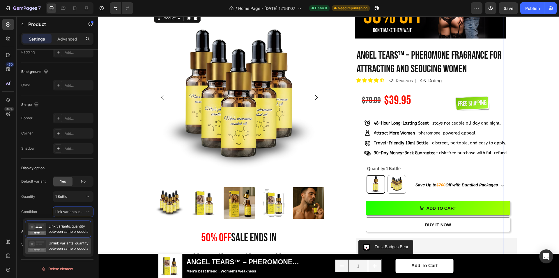
click at [74, 239] on div "Unlink variants, quantity between same products" at bounding box center [58, 245] width 66 height 17
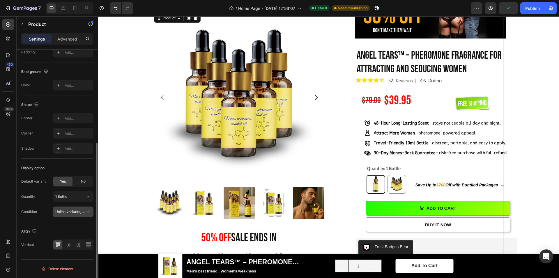
click at [77, 212] on span "Unlink variants, quantity <br> between same products" at bounding box center [99, 211] width 89 height 4
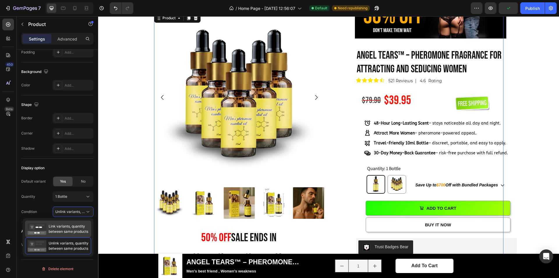
click at [71, 229] on span "Link variants, quantity between same products" at bounding box center [69, 228] width 40 height 10
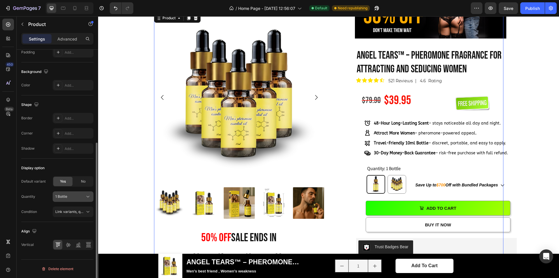
click at [72, 198] on div "1 Bottle" at bounding box center [69, 196] width 29 height 5
click at [393, 182] on img at bounding box center [397, 184] width 18 height 18
click at [388, 175] on input "5 Bottles 5 Bottles" at bounding box center [387, 174] width 0 height 0
radio input "false"
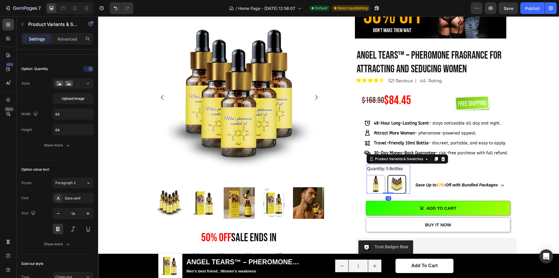
scroll to position [0, 0]
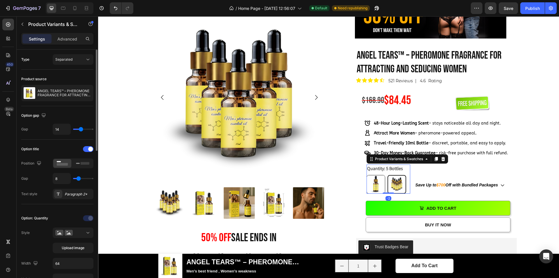
click at [378, 181] on img at bounding box center [376, 184] width 18 height 18
click at [367, 175] on input "1 Bottle 1 Bottle" at bounding box center [366, 174] width 0 height 0
radio input "false"
click at [384, 103] on div "$39.95" at bounding box center [423, 100] width 78 height 23
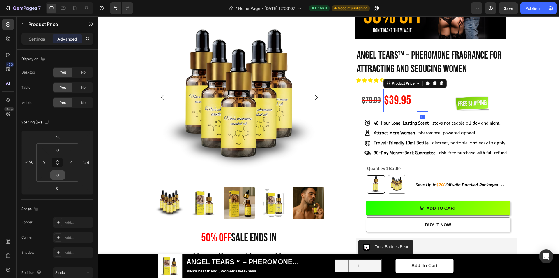
scroll to position [160, 0]
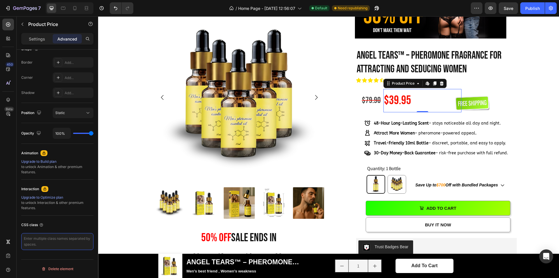
click at [46, 236] on textarea at bounding box center [57, 241] width 72 height 17
paste textarea "my-price-fix"
type textarea "my-price-fix"
click at [537, 125] on div "Product Images 50% OFF sale ends in Heading 00 Day 18 Hour 13 Minute 58 Second …" at bounding box center [329, 253] width 452 height 483
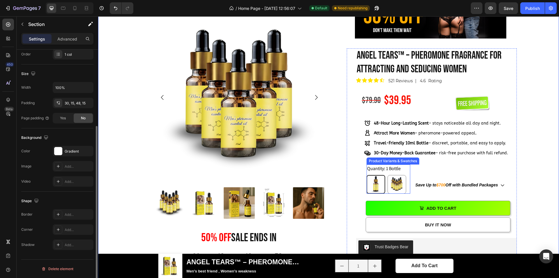
scroll to position [0, 0]
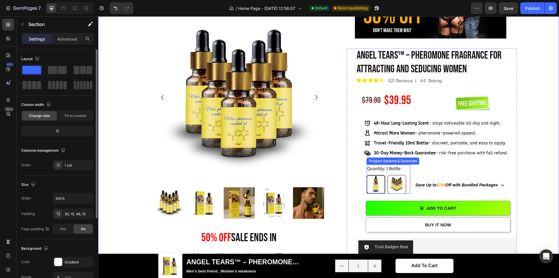
click at [392, 182] on img at bounding box center [397, 184] width 18 height 18
click at [388, 175] on input "5 Bottles 5 Bottles" at bounding box center [387, 174] width 0 height 0
radio input "false"
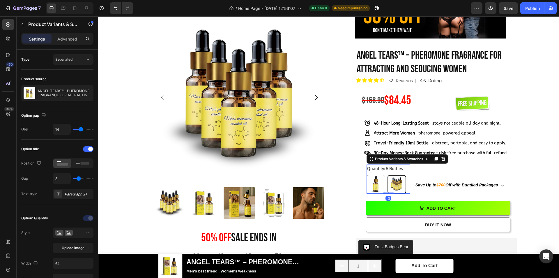
click at [377, 185] on img at bounding box center [376, 184] width 18 height 18
click at [367, 175] on input "1 Bottle 1 Bottle" at bounding box center [366, 174] width 0 height 0
radio input "false"
click at [79, 37] on div "Advanced" at bounding box center [67, 38] width 29 height 9
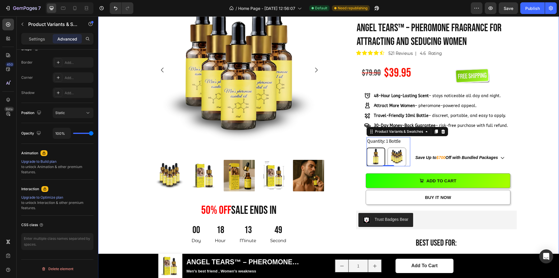
scroll to position [320, 0]
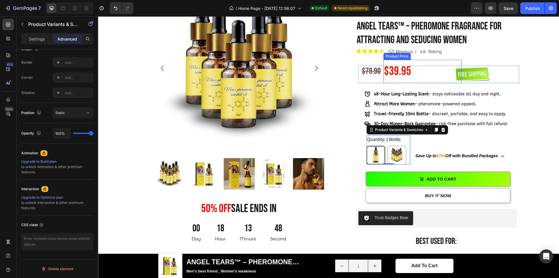
click at [389, 67] on div "$39.95" at bounding box center [423, 71] width 78 height 23
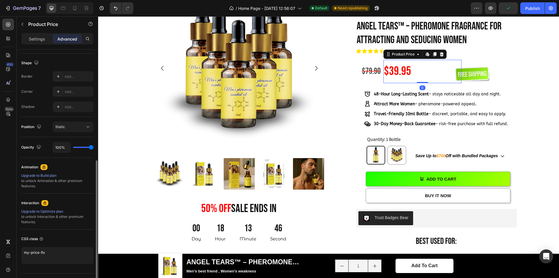
scroll to position [160, 0]
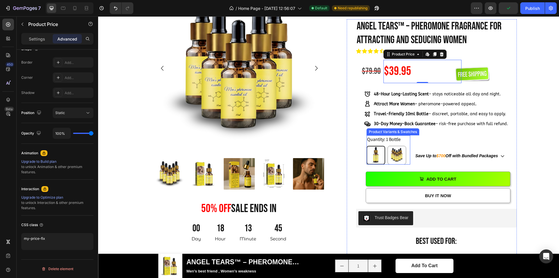
click at [389, 153] on img at bounding box center [397, 155] width 18 height 18
click at [388, 146] on input "5 Bottles 5 Bottles" at bounding box center [387, 145] width 0 height 0
radio input "false"
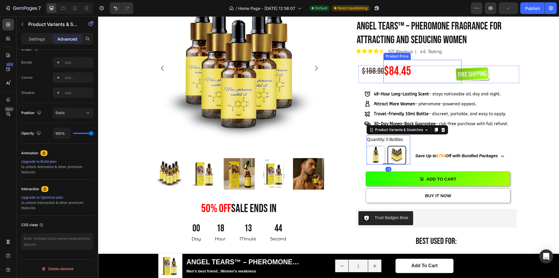
scroll to position [0, 0]
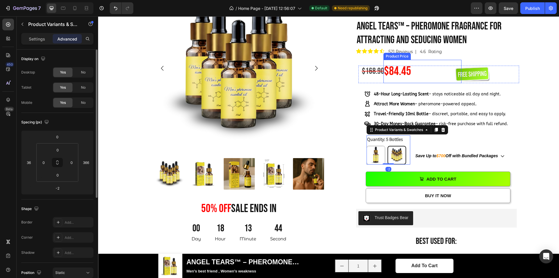
click at [399, 74] on div "$84.45" at bounding box center [423, 71] width 78 height 23
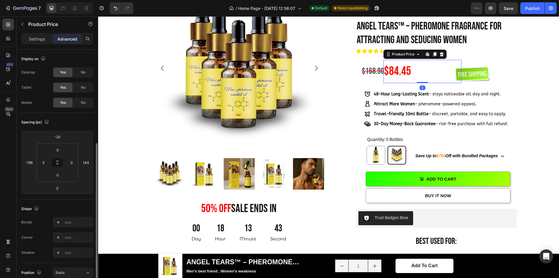
scroll to position [160, 0]
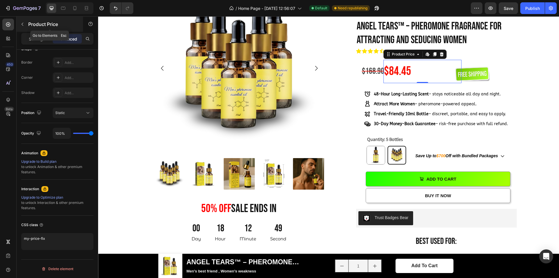
click at [23, 27] on button "button" at bounding box center [22, 24] width 9 height 9
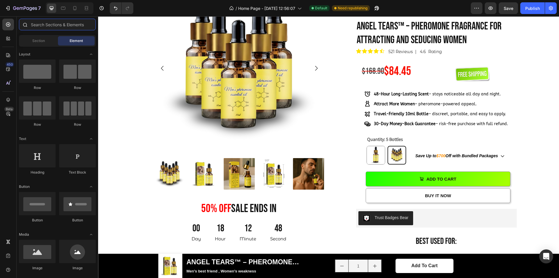
click at [43, 24] on input "text" at bounding box center [57, 25] width 77 height 12
type input "d"
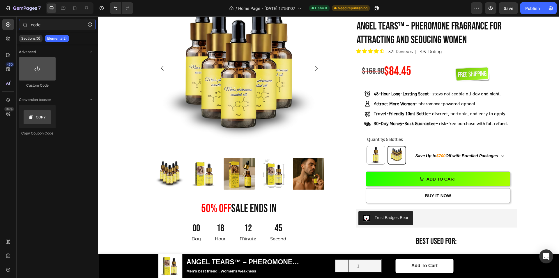
type input "code"
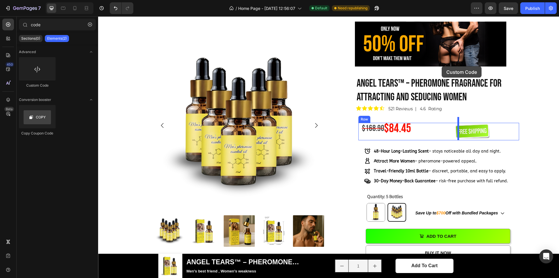
scroll to position [204, 0]
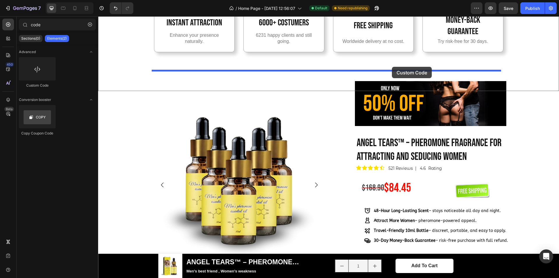
drag, startPoint x: 139, startPoint y: 81, endPoint x: 392, endPoint y: 67, distance: 252.9
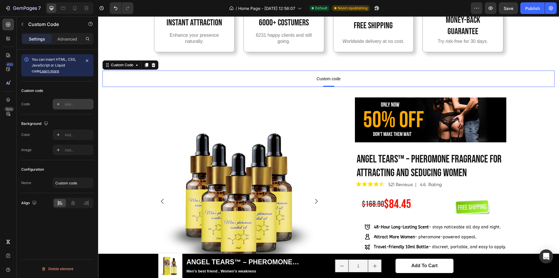
click at [62, 102] on div at bounding box center [58, 104] width 8 height 8
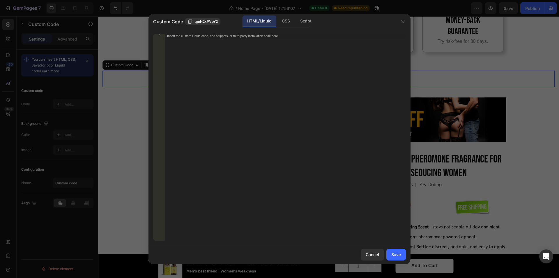
click at [179, 42] on div "Insert the custom Liquid code, add snippets, or third-party installation code h…" at bounding box center [285, 141] width 241 height 215
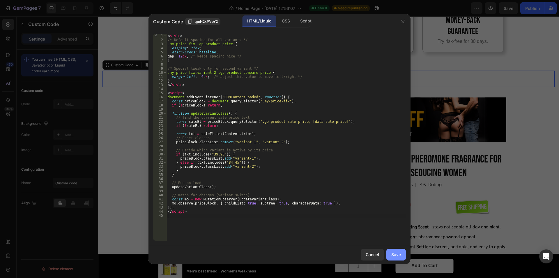
click at [395, 253] on div "Save" at bounding box center [396, 254] width 10 height 6
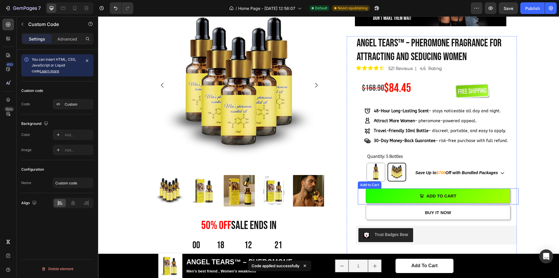
scroll to position [320, 0]
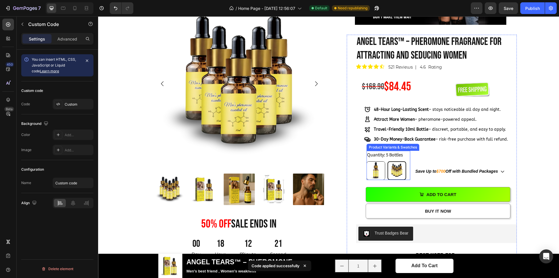
click at [378, 165] on img at bounding box center [376, 170] width 18 height 18
click at [367, 161] on input "1 Bottle 1 Bottle" at bounding box center [366, 161] width 0 height 0
radio input "false"
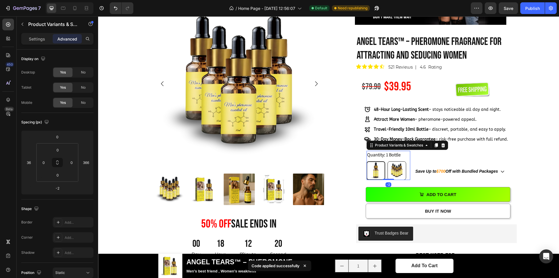
click at [398, 167] on img at bounding box center [397, 170] width 18 height 18
click at [388, 161] on input "5 Bottles 5 Bottles" at bounding box center [387, 161] width 0 height 0
radio input "false"
click at [377, 166] on img at bounding box center [376, 170] width 18 height 18
click at [367, 161] on input "1 Bottle 1 Bottle" at bounding box center [366, 161] width 0 height 0
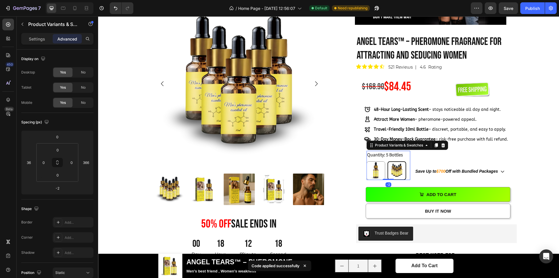
radio input "false"
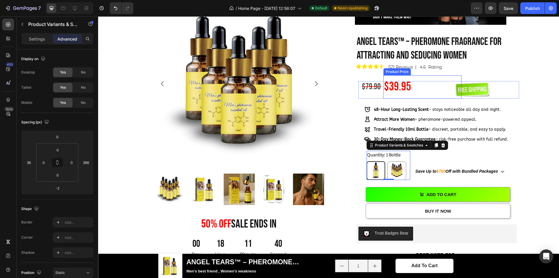
click at [388, 89] on div "$39.95" at bounding box center [423, 86] width 78 height 23
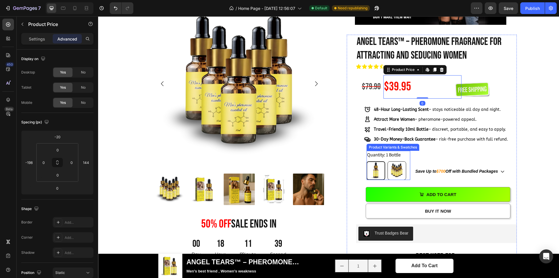
click at [393, 170] on img at bounding box center [397, 170] width 18 height 18
click at [388, 161] on input "5 Bottles 5 Bottles" at bounding box center [387, 161] width 0 height 0
radio input "false"
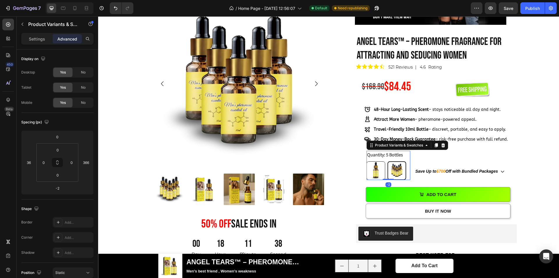
click at [377, 172] on img at bounding box center [376, 170] width 18 height 18
click at [367, 161] on input "1 Bottle 1 Bottle" at bounding box center [366, 161] width 0 height 0
radio input "false"
click at [398, 167] on img at bounding box center [397, 170] width 18 height 18
click at [388, 161] on input "5 Bottles 5 Bottles" at bounding box center [387, 161] width 0 height 0
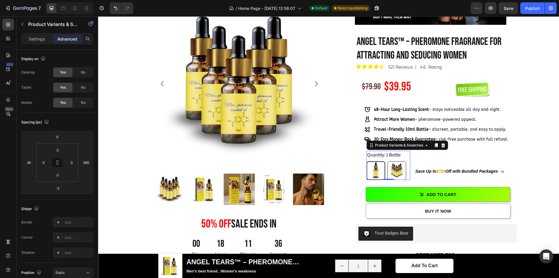
radio input "false"
click at [368, 87] on div "$168.90" at bounding box center [373, 87] width 25 height 16
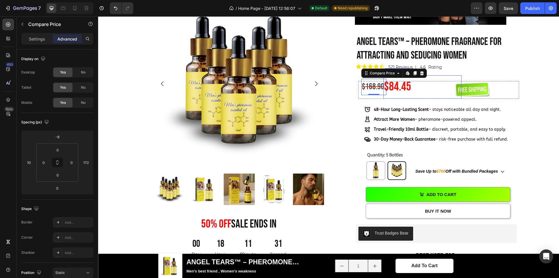
click at [397, 93] on div "$84.45" at bounding box center [423, 86] width 78 height 23
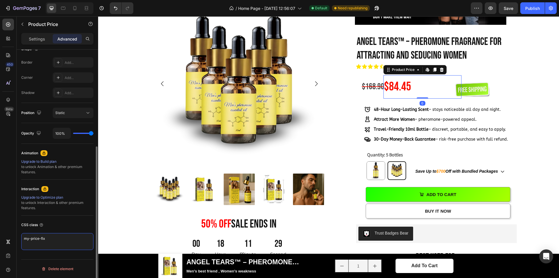
drag, startPoint x: 54, startPoint y: 242, endPoint x: 19, endPoint y: 240, distance: 34.7
click at [19, 240] on div "Display on Desktop Yes No Tablet Yes No Mobile Yes No Spacing (px) -20 -198 0 1…" at bounding box center [58, 92] width 82 height 404
click at [364, 88] on div "$168.90" at bounding box center [373, 87] width 25 height 16
click at [68, 240] on textarea at bounding box center [57, 241] width 72 height 17
paste textarea "my-price-fix"
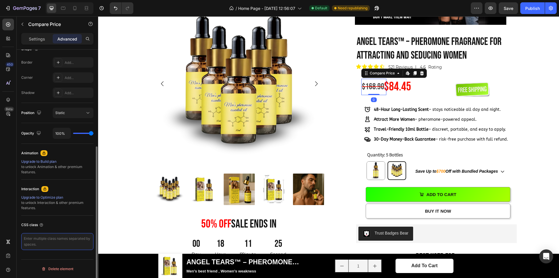
type textarea "my-price-fix"
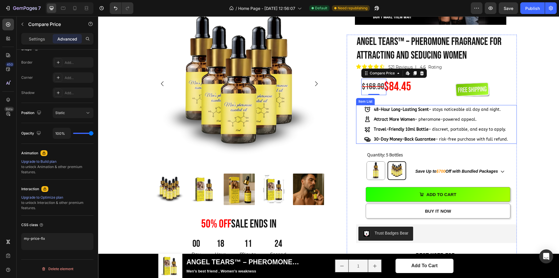
click at [524, 101] on div "Product Images 50% OFF sale ends in Heading 00 Day 18 Hour 11 Minute 24 Second …" at bounding box center [329, 240] width 452 height 483
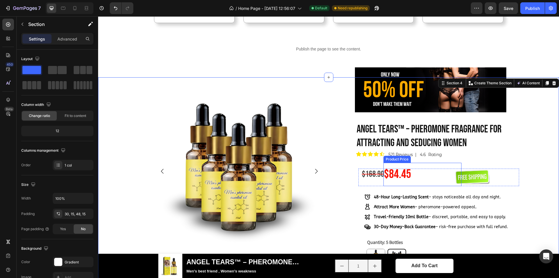
scroll to position [349, 0]
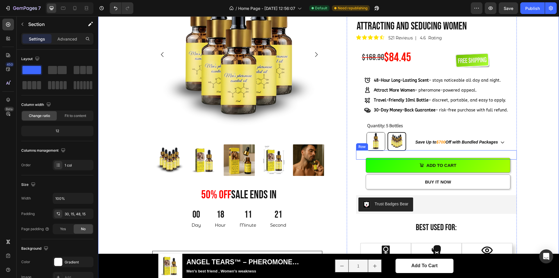
click at [379, 140] on img at bounding box center [376, 141] width 18 height 18
click at [367, 132] on input "1 Bottle 1 Bottle" at bounding box center [366, 132] width 0 height 0
radio input "false"
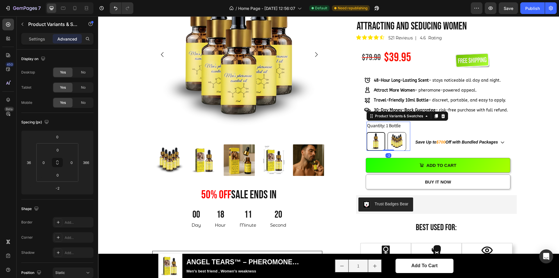
click at [397, 142] on img at bounding box center [397, 141] width 18 height 18
click at [388, 132] on input "5 Bottles 5 Bottles" at bounding box center [387, 132] width 0 height 0
radio input "false"
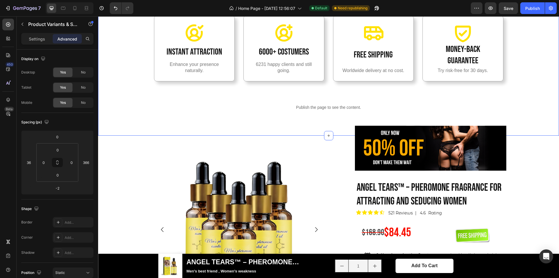
click at [263, 128] on div "Icon Instant Attraction Heading Enhance your presence naturally. Text Block Her…" at bounding box center [328, 65] width 461 height 141
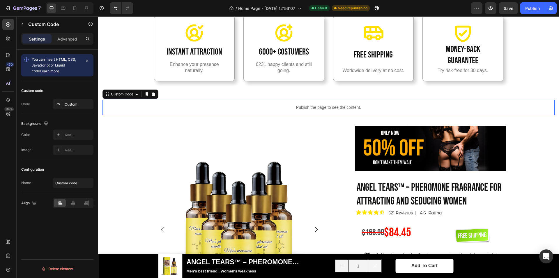
click at [281, 108] on p "Publish the page to see the content." at bounding box center [329, 107] width 452 height 6
click at [59, 76] on div "You can insert HTML, CSS, JavaScript or Liquid code Learn more" at bounding box center [57, 66] width 72 height 32
click at [77, 107] on div "Custom" at bounding box center [78, 104] width 27 height 5
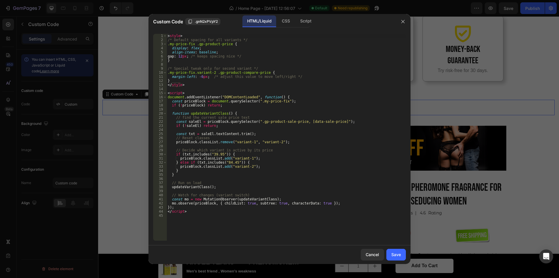
click at [200, 93] on div "< style > /* Default spacing for all variants */ .my-price-fix .gp-product-pric…" at bounding box center [286, 141] width 239 height 215
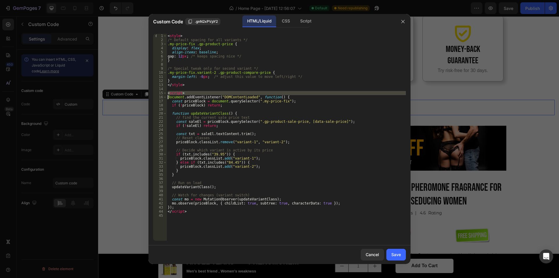
click at [200, 93] on div "< style > /* Default spacing for all variants */ .my-price-fix .gp-product-pric…" at bounding box center [286, 141] width 239 height 215
type textarea "</script>"
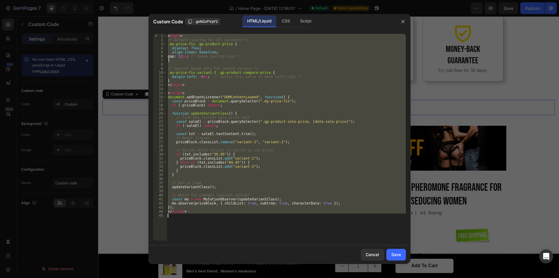
paste textarea
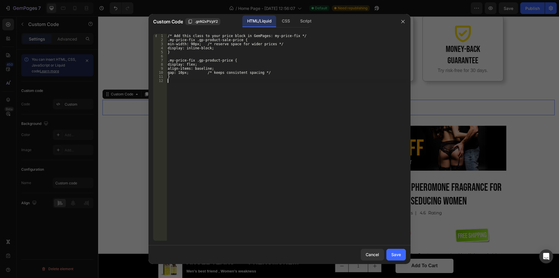
click at [236, 83] on div "/* Add this class to your price block in GemPages: my-price-fix */ .my-price-fi…" at bounding box center [286, 141] width 239 height 215
click at [399, 258] on button "Save" at bounding box center [396, 254] width 20 height 12
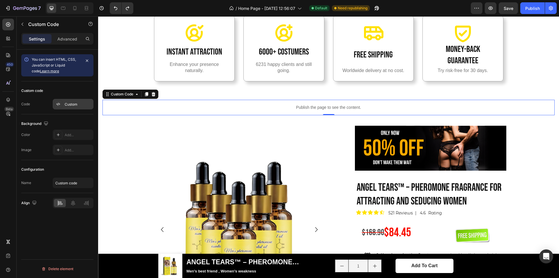
click at [78, 101] on div "Custom" at bounding box center [73, 104] width 41 height 10
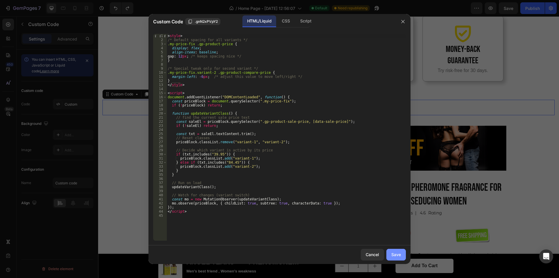
click at [402, 253] on button "Save" at bounding box center [396, 254] width 20 height 12
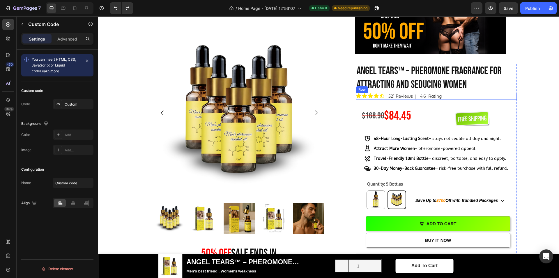
scroll to position [204, 0]
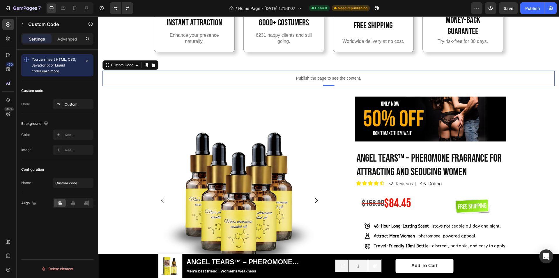
click at [367, 77] on p "Publish the page to see the content." at bounding box center [329, 78] width 452 height 6
click at [533, 8] on div "Publish" at bounding box center [532, 8] width 15 height 6
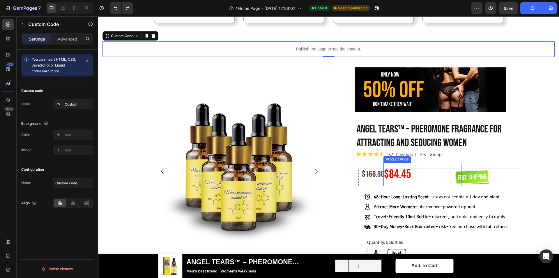
click at [390, 175] on div "$84.45" at bounding box center [423, 173] width 78 height 23
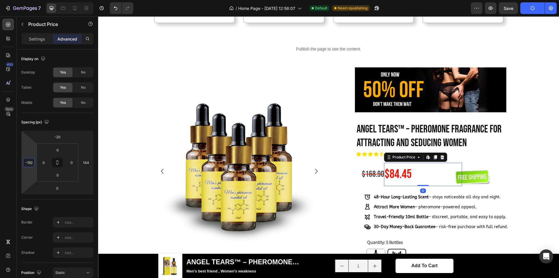
type input "-188"
click at [32, 0] on html "7 / Home Page - Aug 1, 12:56:07 Default Need republishing Preview Save Publish …" at bounding box center [279, 0] width 559 height 0
click at [480, 179] on img at bounding box center [472, 176] width 35 height 15
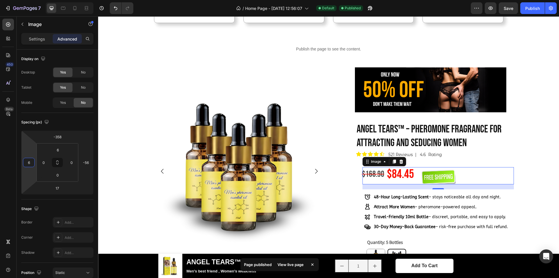
type input "4"
drag, startPoint x: 30, startPoint y: 151, endPoint x: 24, endPoint y: 178, distance: 27.5
click at [24, 0] on html "7 / Home Page - Aug 1, 12:56:07 Default Published Preview Save Publish 450 Beta…" at bounding box center [279, 0] width 559 height 0
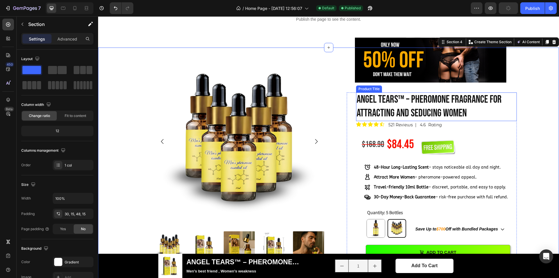
scroll to position [204, 0]
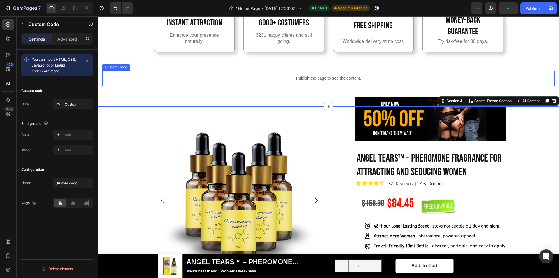
click at [368, 75] on div "Publish the page to see the content." at bounding box center [329, 77] width 452 height 15
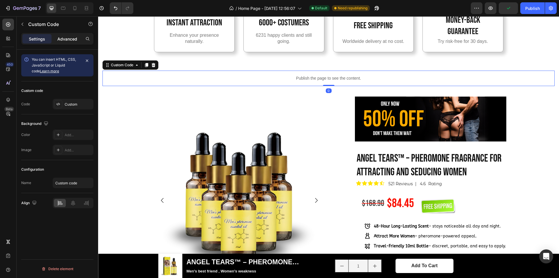
click at [62, 40] on p "Advanced" at bounding box center [67, 39] width 20 height 6
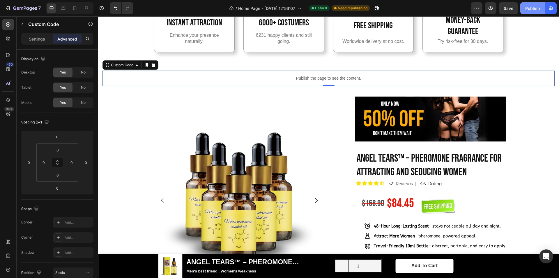
click at [529, 7] on div "Publish" at bounding box center [532, 8] width 15 height 6
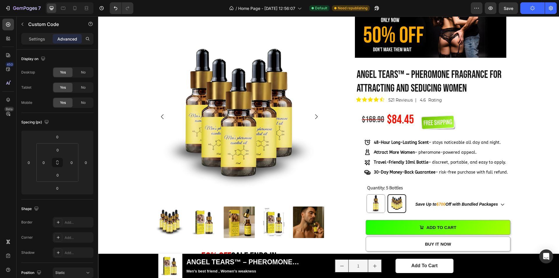
scroll to position [291, 0]
